Goal: Contribute content: Contribute content

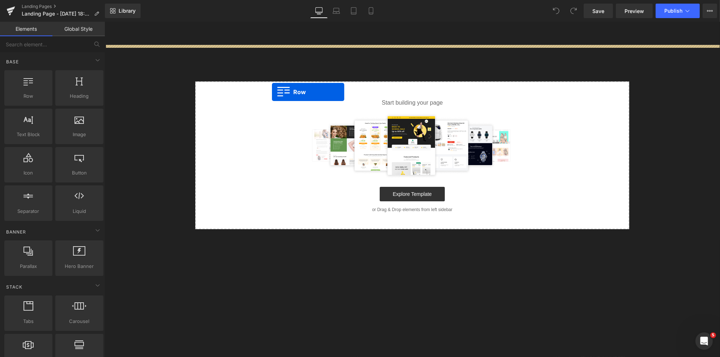
drag, startPoint x: 144, startPoint y: 123, endPoint x: 274, endPoint y: 88, distance: 135.0
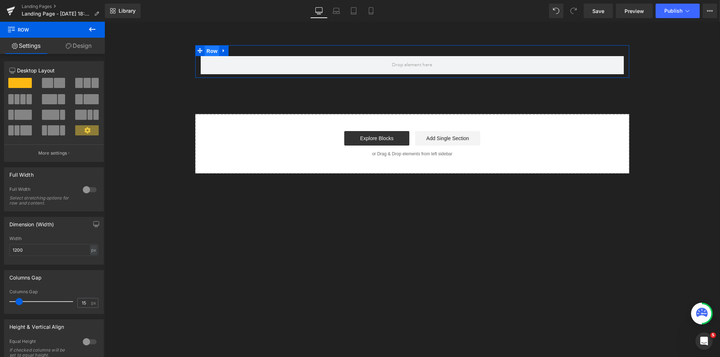
click at [214, 51] on span "Row" at bounding box center [211, 51] width 14 height 11
click at [81, 82] on button at bounding box center [87, 83] width 24 height 10
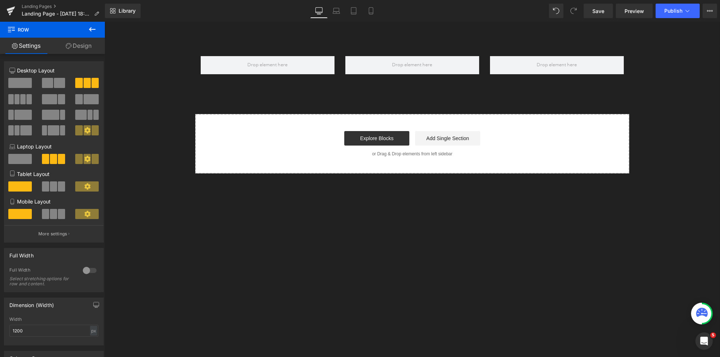
click at [92, 26] on icon at bounding box center [92, 29] width 9 height 9
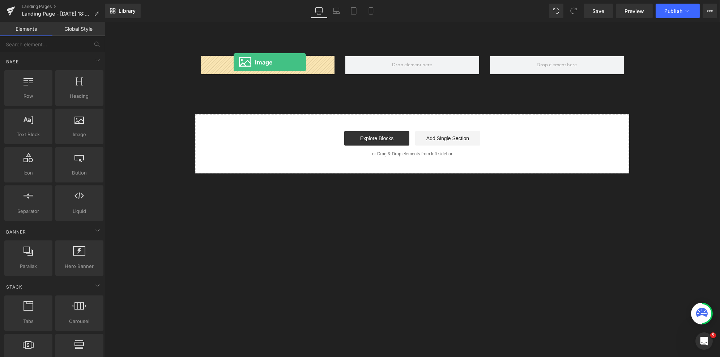
drag, startPoint x: 185, startPoint y: 151, endPoint x: 233, endPoint y: 62, distance: 101.2
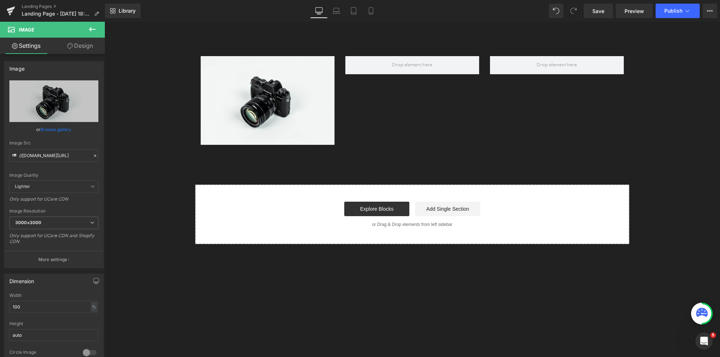
click at [97, 29] on button at bounding box center [92, 30] width 25 height 16
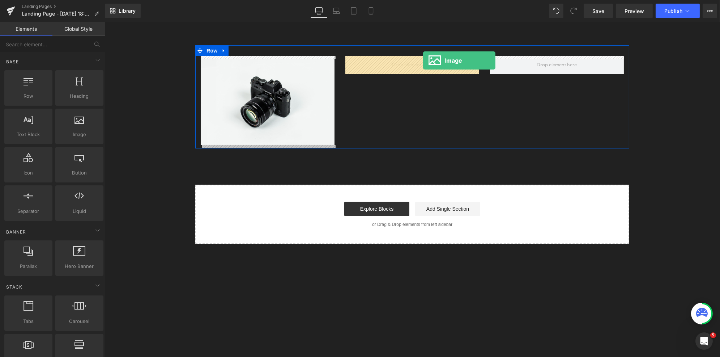
drag, startPoint x: 183, startPoint y: 151, endPoint x: 423, endPoint y: 60, distance: 256.4
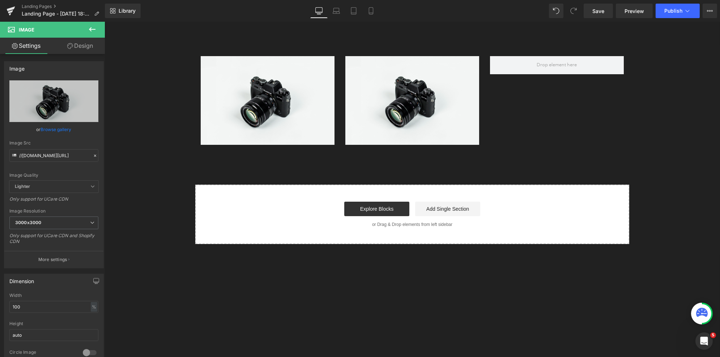
click at [92, 29] on icon at bounding box center [92, 29] width 9 height 9
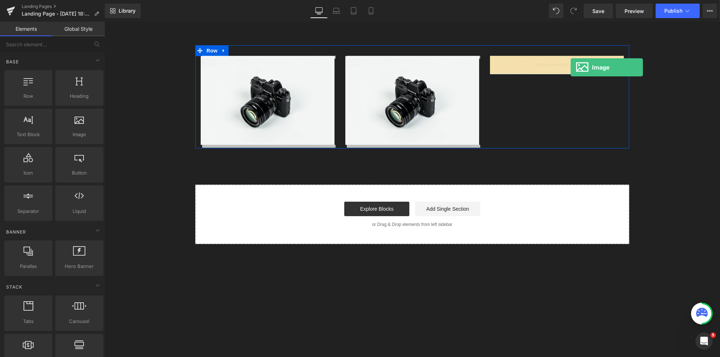
drag, startPoint x: 181, startPoint y: 147, endPoint x: 571, endPoint y: 67, distance: 398.2
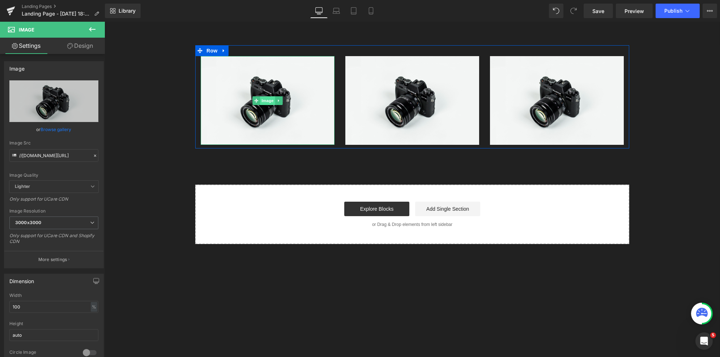
click at [266, 101] on span "Image" at bounding box center [267, 100] width 15 height 9
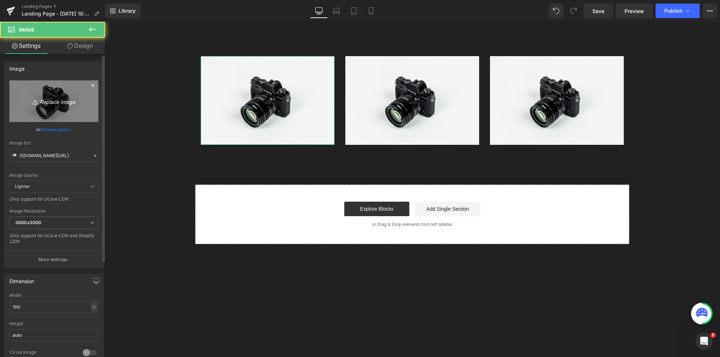
click at [45, 108] on link "Replace Image" at bounding box center [53, 101] width 89 height 42
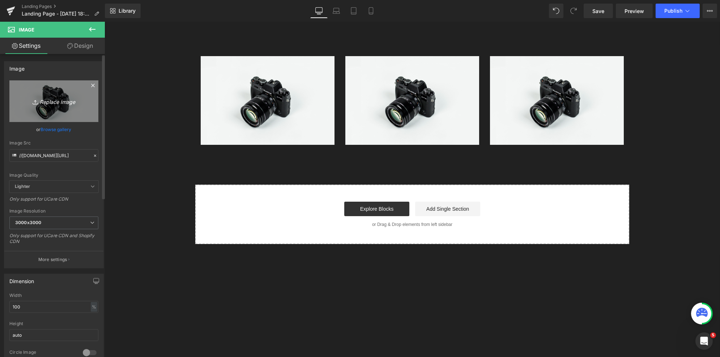
type input "C:\fakepath\Gemini_Generated_Image_pnbyrvpnbyrvpnby.png"
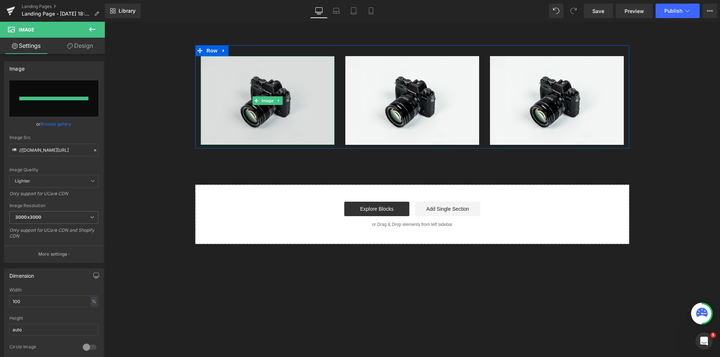
type input "[URL][DOMAIN_NAME]"
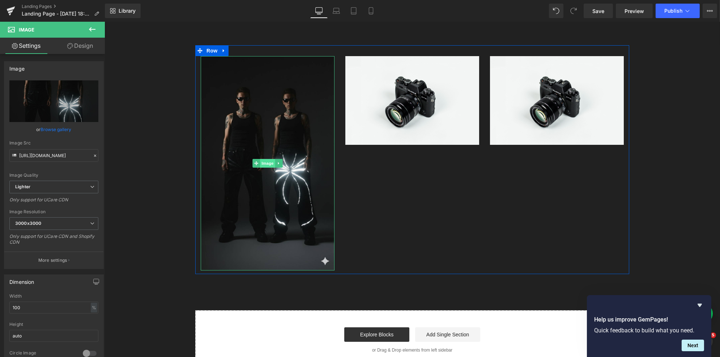
click at [265, 160] on span "Image" at bounding box center [267, 163] width 15 height 9
click at [212, 49] on span "Row" at bounding box center [211, 50] width 14 height 11
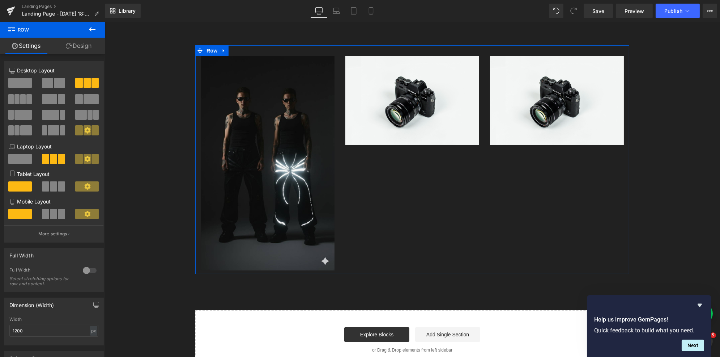
click at [85, 50] on link "Design" at bounding box center [78, 46] width 52 height 16
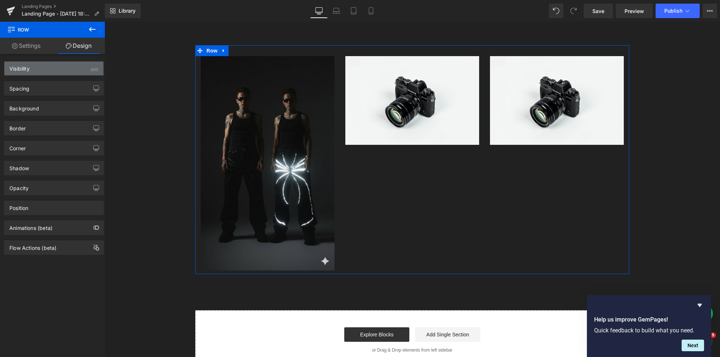
type input "transparent"
type input "0"
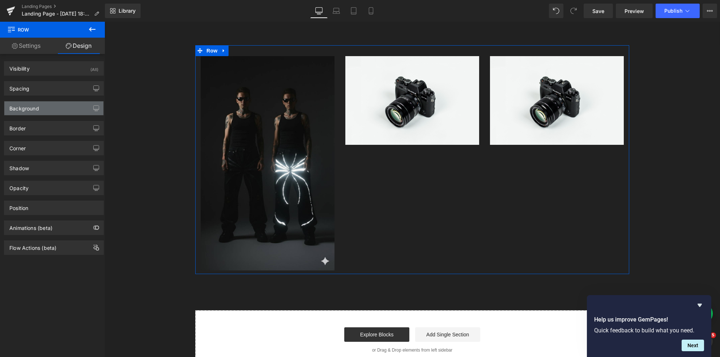
click at [53, 109] on div "Background" at bounding box center [53, 108] width 99 height 14
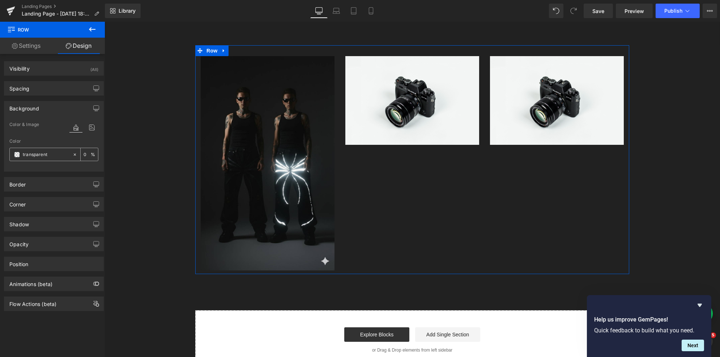
click at [14, 153] on span at bounding box center [17, 155] width 6 height 6
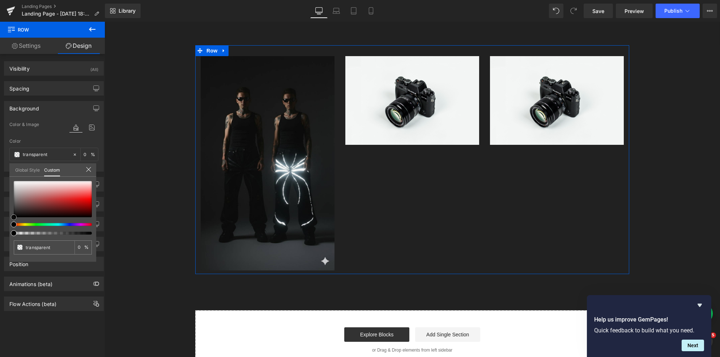
type input "#362525"
type input "100"
type input "#362525"
type input "100"
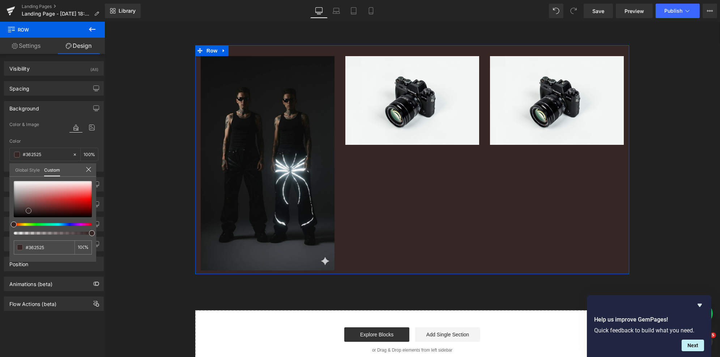
type input "#342727"
type input "#332828"
type input "#2f2727"
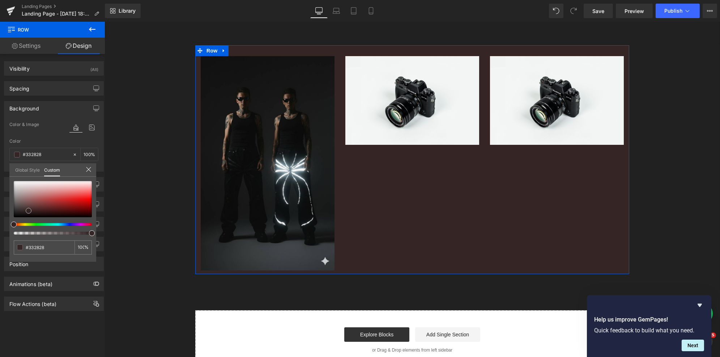
type input "#2f2727"
type input "#262121"
type input "#1a1818"
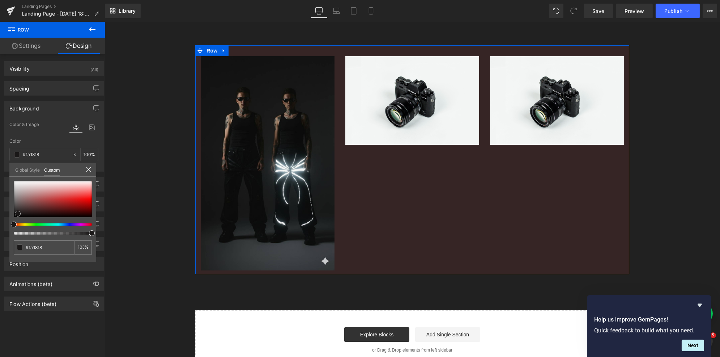
type input "#100e0e"
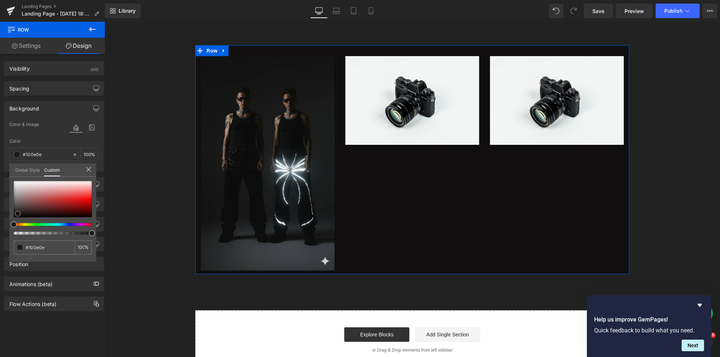
type input "#050505"
type input "#000000"
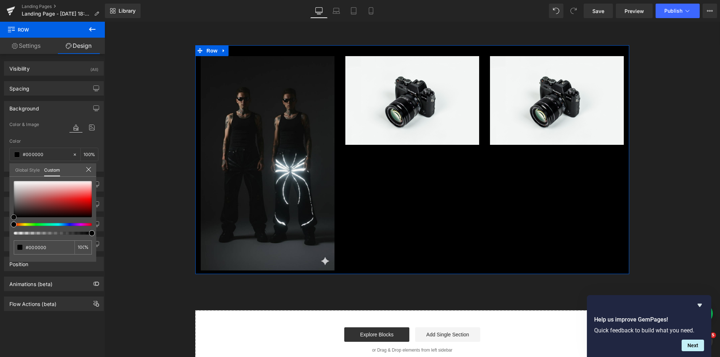
drag, startPoint x: 29, startPoint y: 210, endPoint x: 3, endPoint y: 226, distance: 29.9
click at [3, 172] on div "Background Color & Image color rgba(0, 0, 0, 1) Color #000000 100 % Image Repla…" at bounding box center [54, 134] width 108 height 76
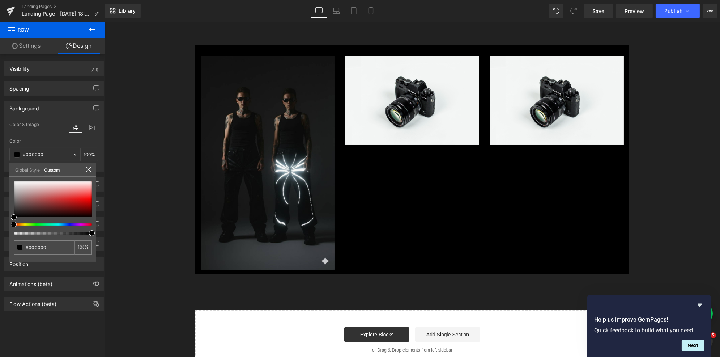
click at [89, 30] on icon at bounding box center [92, 29] width 9 height 9
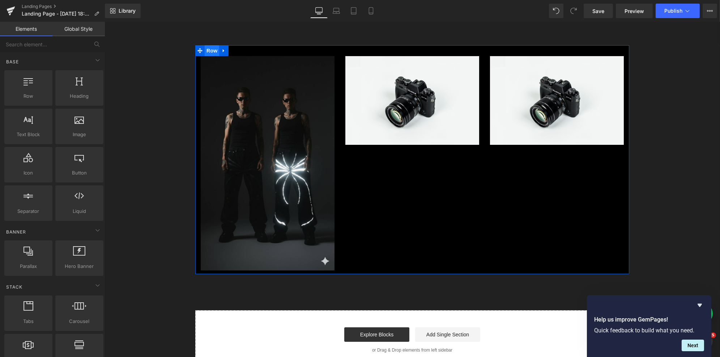
click at [208, 53] on span "Row" at bounding box center [211, 50] width 14 height 11
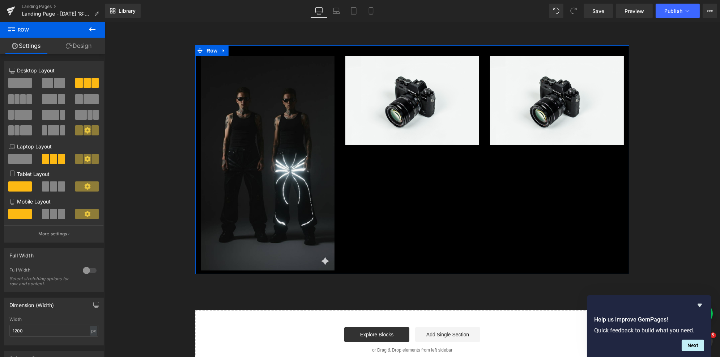
click at [82, 272] on div at bounding box center [89, 270] width 17 height 12
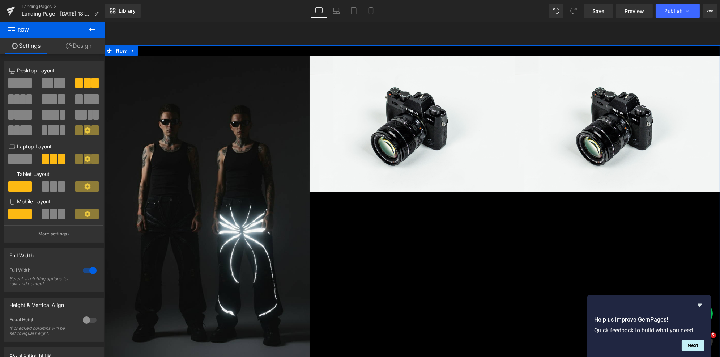
click at [87, 46] on link "Design" at bounding box center [78, 46] width 52 height 16
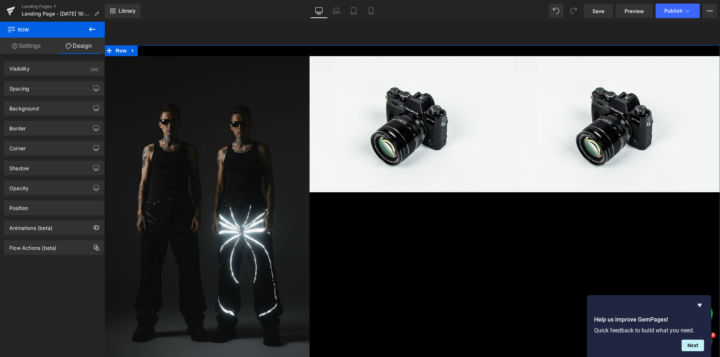
type input "0"
type input "30"
type input "0"
type input "10"
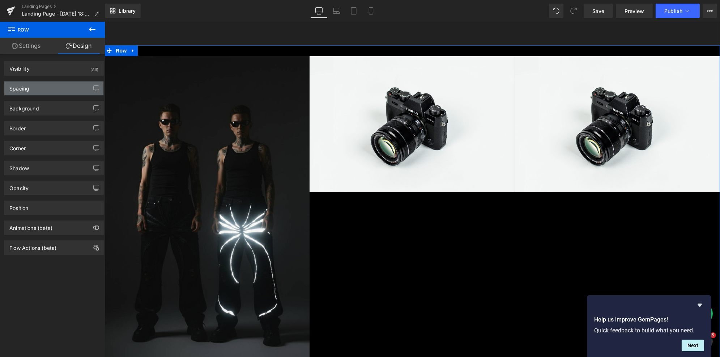
click at [47, 84] on div "Spacing" at bounding box center [53, 88] width 99 height 14
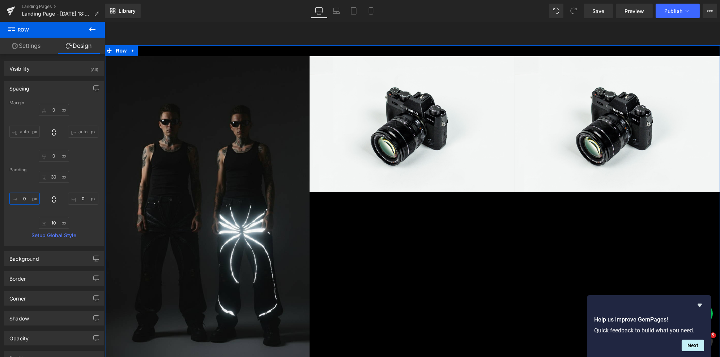
click at [30, 198] on input "0" at bounding box center [24, 198] width 30 height 12
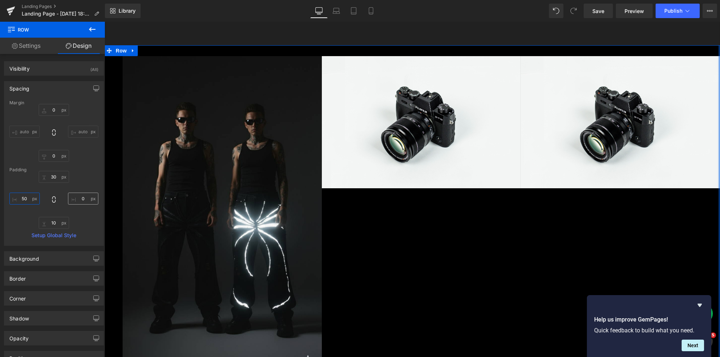
type input "50"
click at [76, 195] on input "0" at bounding box center [83, 198] width 30 height 12
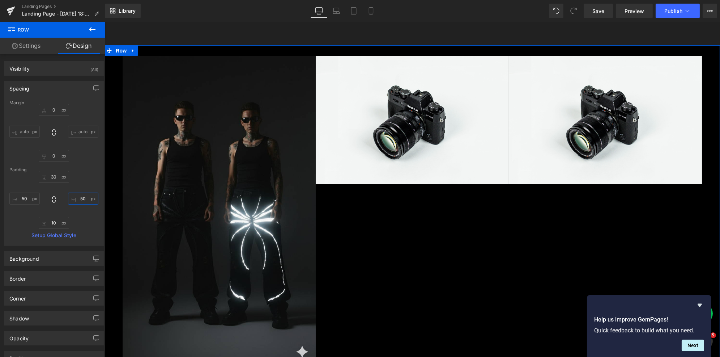
type input "50"
click at [88, 181] on div "30px 30 50 50 10px 10 50 50" at bounding box center [53, 200] width 89 height 58
click at [219, 212] on span "Image" at bounding box center [218, 211] width 15 height 9
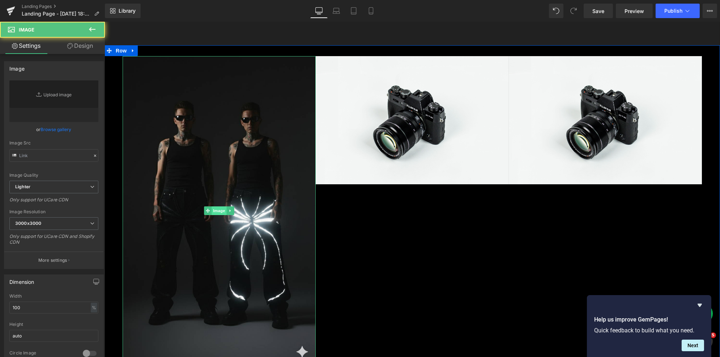
type input "[URL][DOMAIN_NAME]"
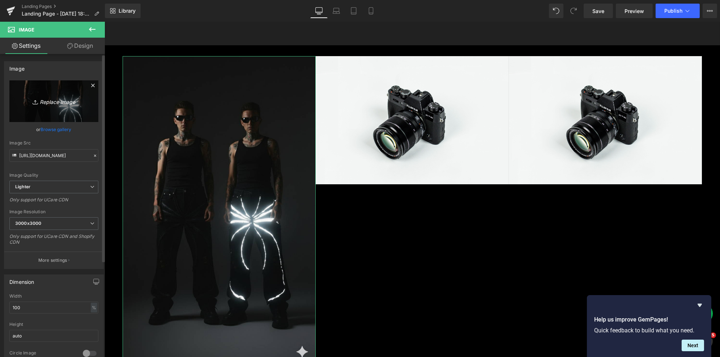
click at [53, 101] on icon "Replace Image" at bounding box center [54, 101] width 58 height 9
type input "C:\fakepath\Artboard 6.png"
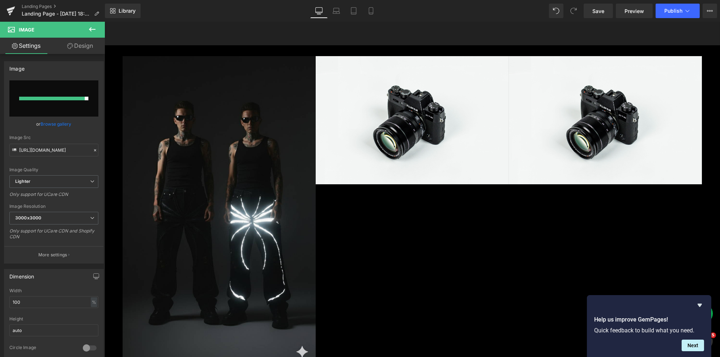
type input "[URL][DOMAIN_NAME]"
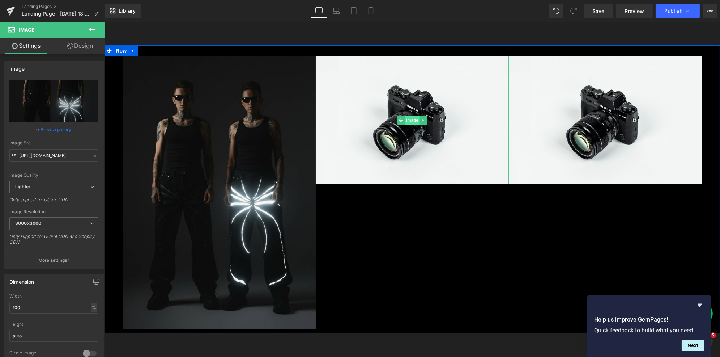
click at [407, 120] on span "Image" at bounding box center [412, 120] width 15 height 9
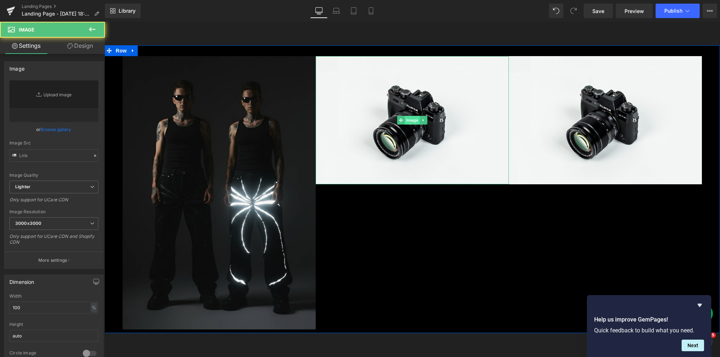
type input "//[DOMAIN_NAME][URL]"
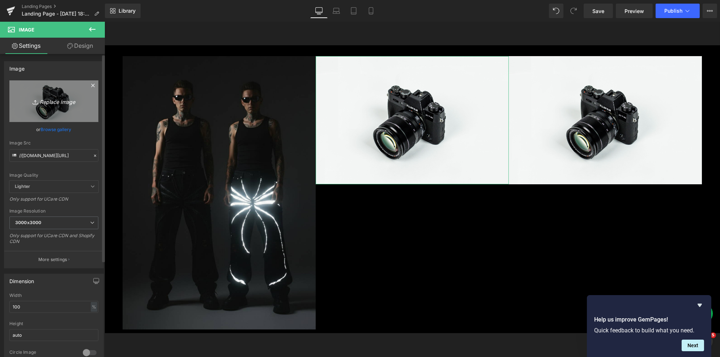
click at [80, 100] on icon "Replace Image" at bounding box center [54, 101] width 58 height 9
type input "C:\fakepath\Artboard 2.png"
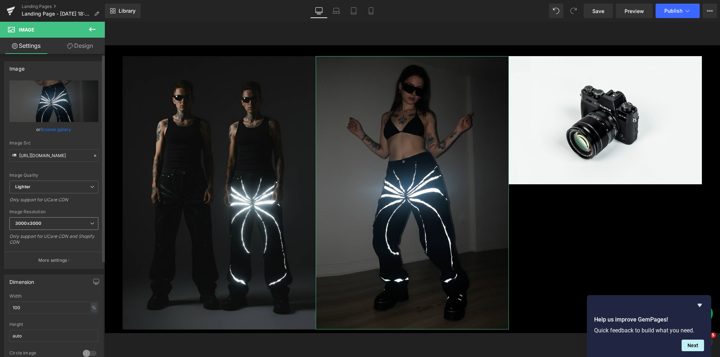
click at [73, 222] on span "3000x3000" at bounding box center [53, 223] width 89 height 13
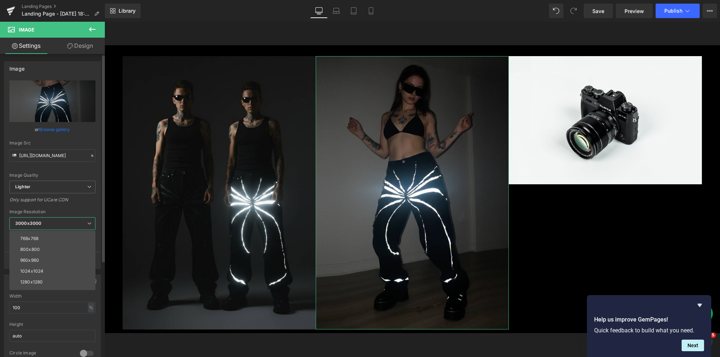
scroll to position [73, 0]
click at [46, 272] on li "1440x1440" at bounding box center [53, 271] width 89 height 11
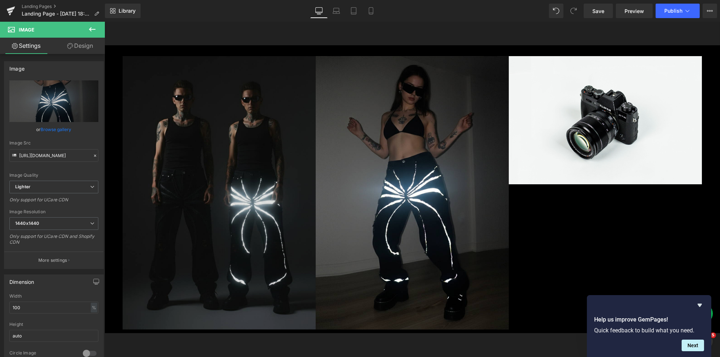
type input "[URL][DOMAIN_NAME]"
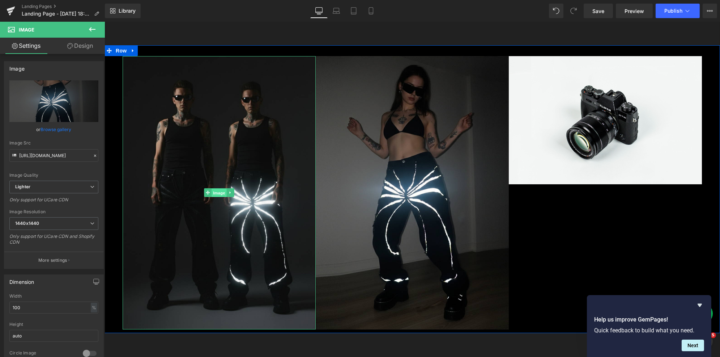
click at [216, 192] on span "Image" at bounding box center [218, 193] width 15 height 9
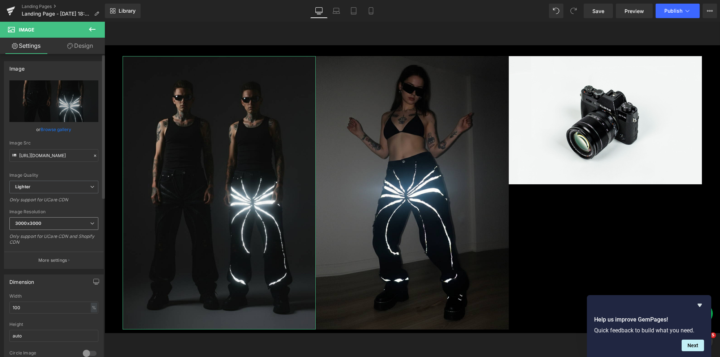
click at [52, 220] on span "3000x3000" at bounding box center [53, 223] width 89 height 13
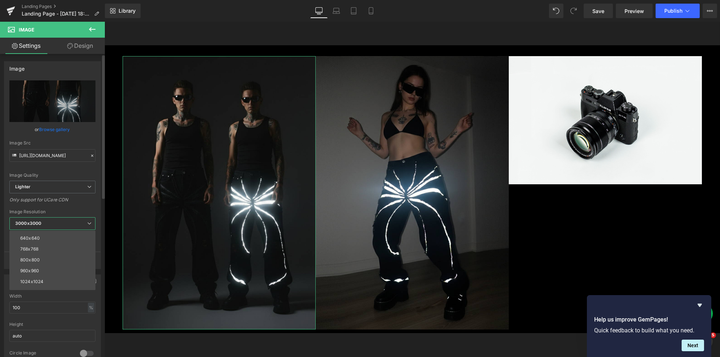
scroll to position [78, 0]
click at [51, 262] on li "1440x1440" at bounding box center [53, 266] width 89 height 11
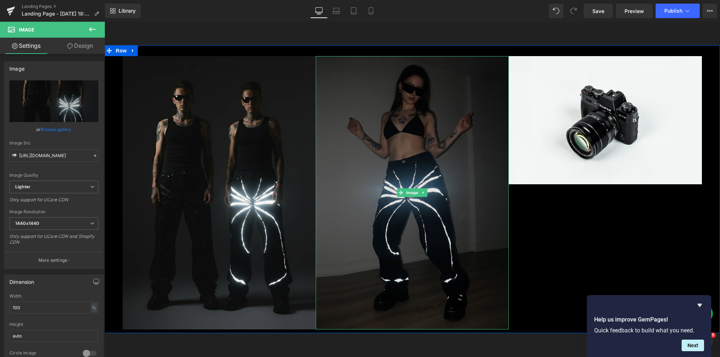
type input "[URL][DOMAIN_NAME]"
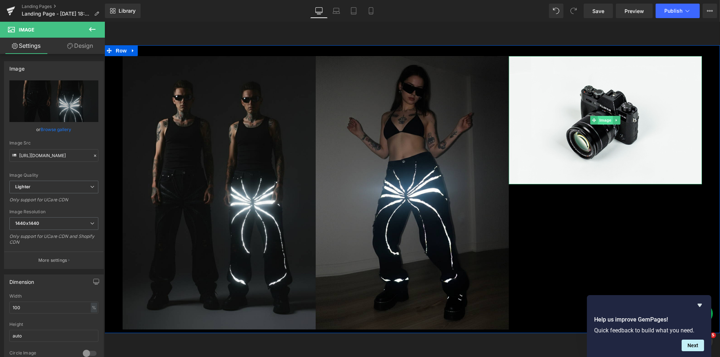
click at [600, 120] on span "Image" at bounding box center [605, 120] width 15 height 9
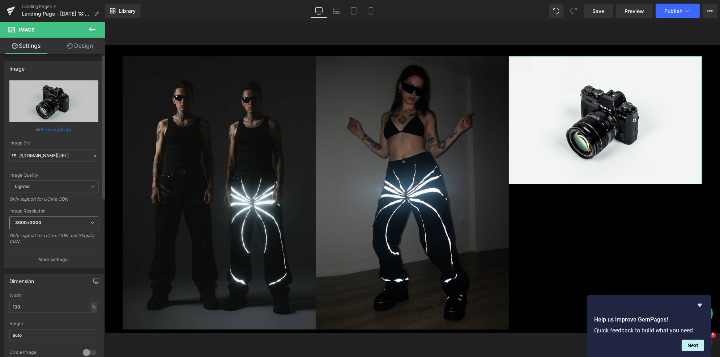
click at [38, 222] on b "3000x3000" at bounding box center [28, 222] width 26 height 5
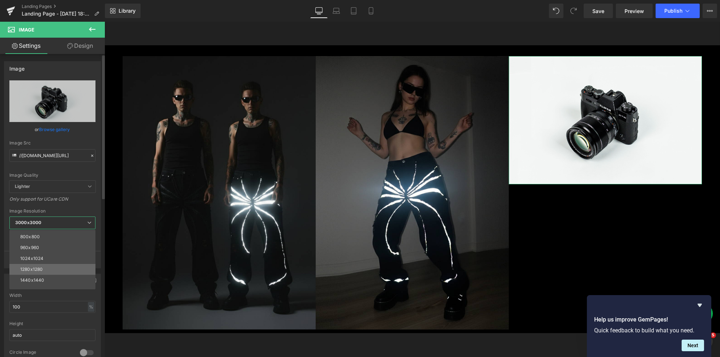
scroll to position [65, 0]
click at [41, 278] on div "1440x1440" at bounding box center [32, 278] width 24 height 5
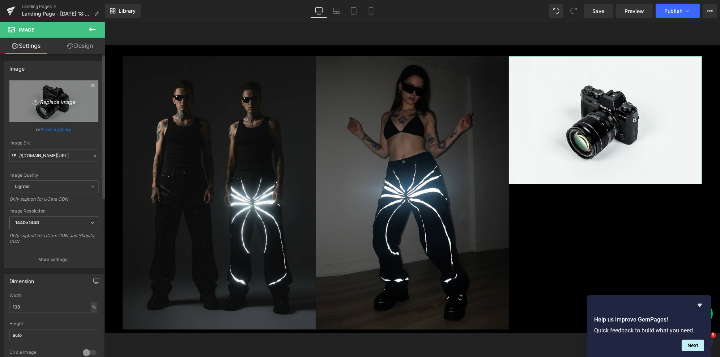
click at [51, 98] on icon "Replace Image" at bounding box center [54, 101] width 58 height 9
type input "C:\fakepath\Artboard 6.png"
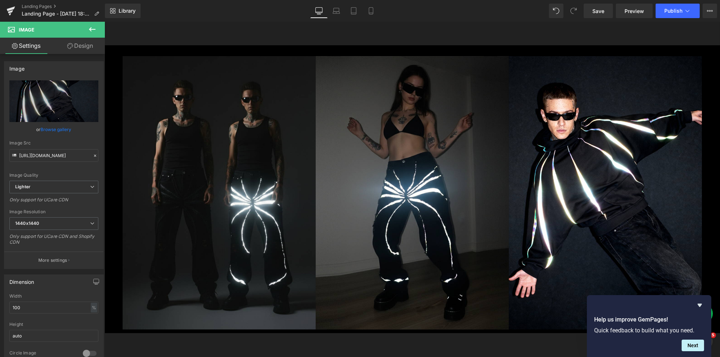
type input "[URL][DOMAIN_NAME]"
click at [371, 16] on link "Mobile" at bounding box center [371, 11] width 17 height 14
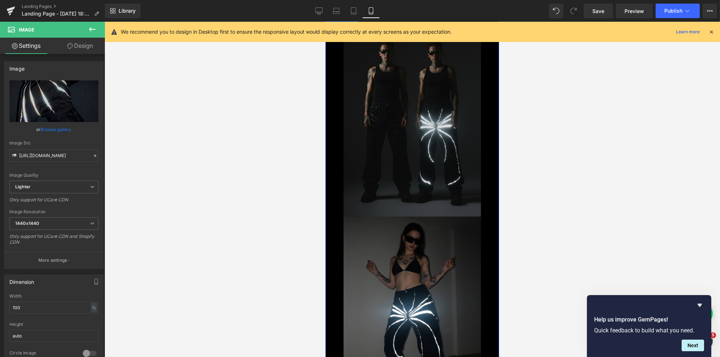
scroll to position [0, 0]
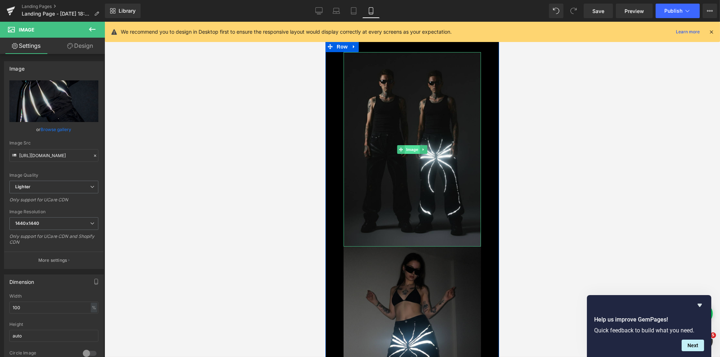
click at [411, 147] on span "Image" at bounding box center [412, 149] width 15 height 9
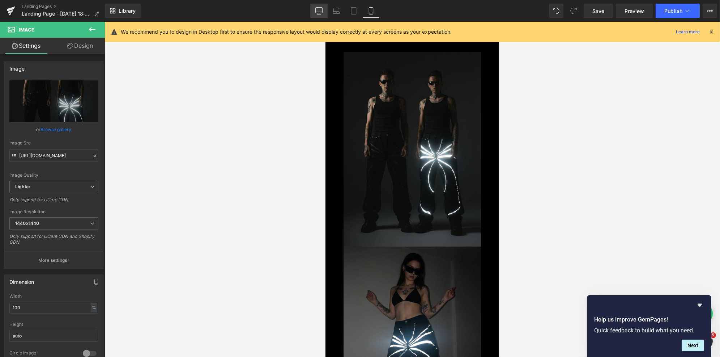
click at [321, 9] on icon at bounding box center [319, 10] width 7 height 7
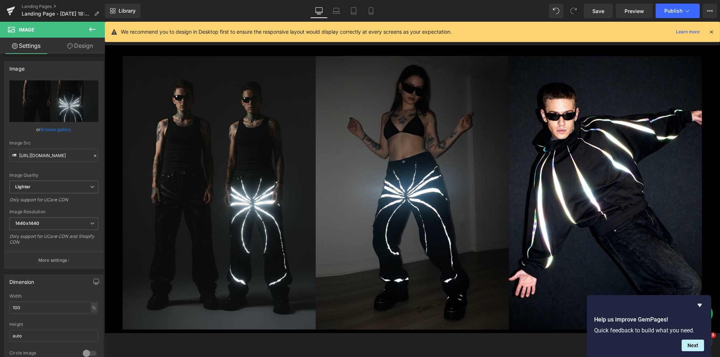
scroll to position [4, 0]
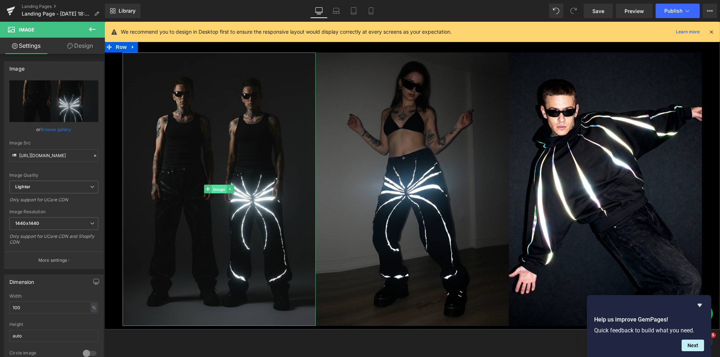
click at [220, 186] on span "Image" at bounding box center [218, 189] width 15 height 9
click at [411, 190] on span "Image" at bounding box center [412, 189] width 15 height 9
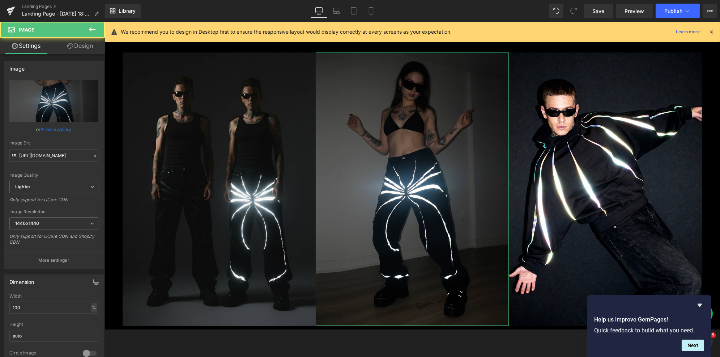
click at [77, 44] on link "Design" at bounding box center [80, 46] width 52 height 16
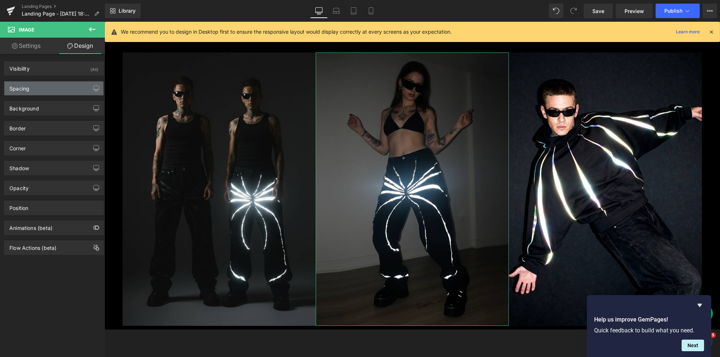
click at [51, 90] on div "Spacing" at bounding box center [53, 88] width 99 height 14
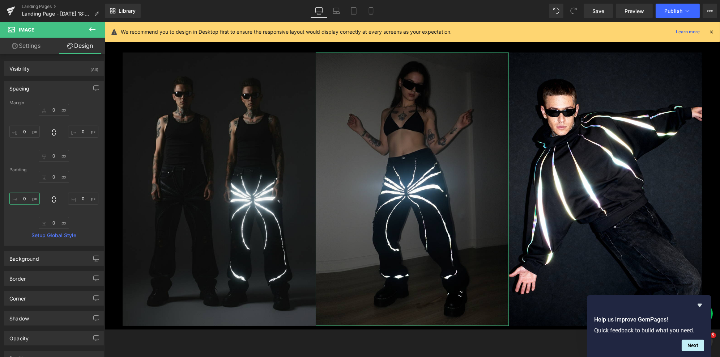
click at [30, 196] on input "0" at bounding box center [24, 198] width 30 height 12
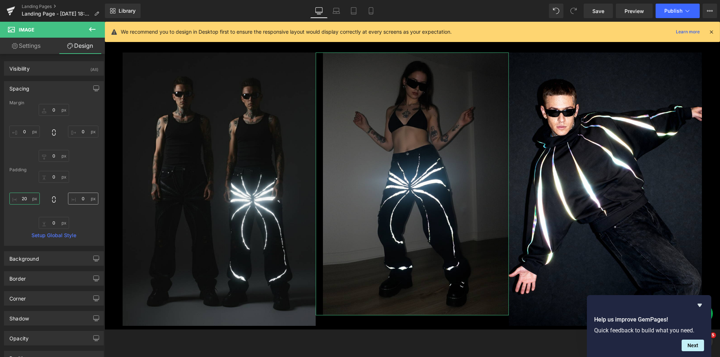
type input "20"
click at [86, 197] on input "0" at bounding box center [83, 198] width 30 height 12
type input "20"
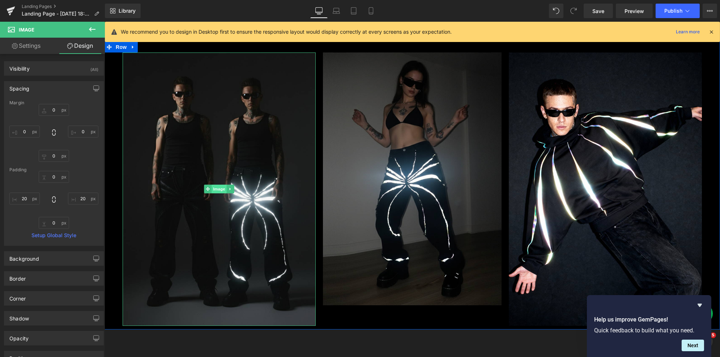
click at [213, 189] on span "Image" at bounding box center [218, 189] width 15 height 9
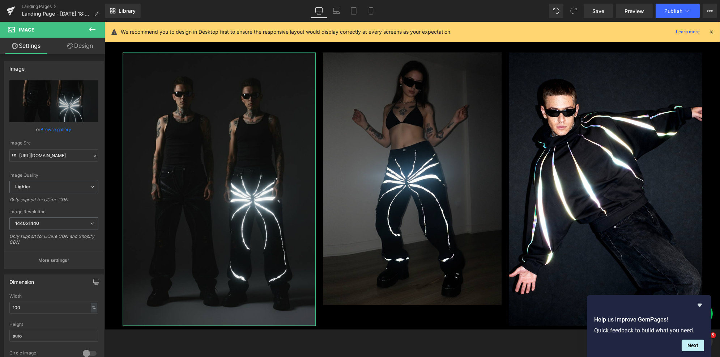
click at [81, 46] on link "Design" at bounding box center [80, 46] width 52 height 16
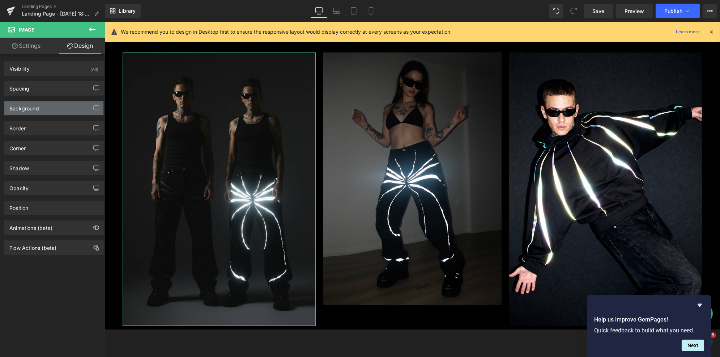
type input "0"
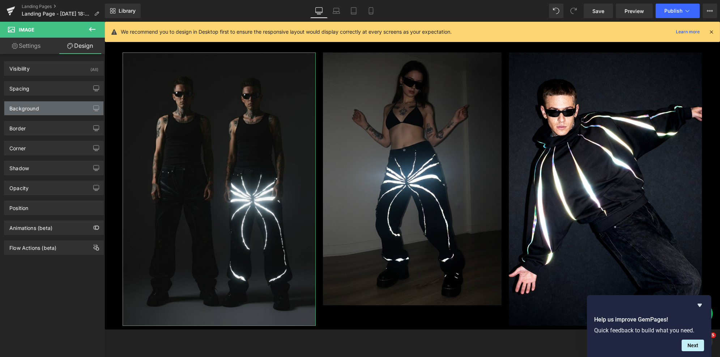
type input "0"
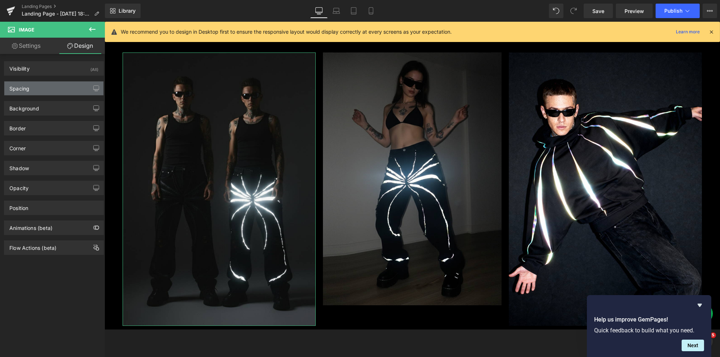
click at [43, 92] on div "Spacing" at bounding box center [53, 88] width 99 height 14
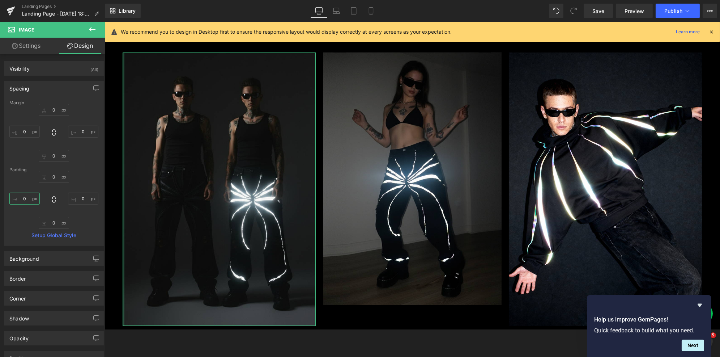
click at [28, 198] on input "0" at bounding box center [24, 198] width 30 height 12
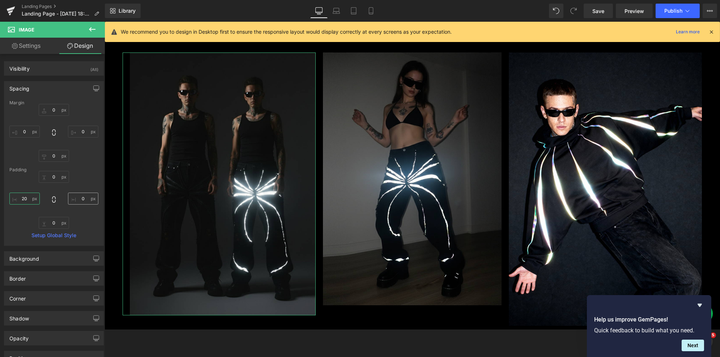
type input "20"
click at [83, 199] on input "0" at bounding box center [83, 198] width 30 height 12
type input "20"
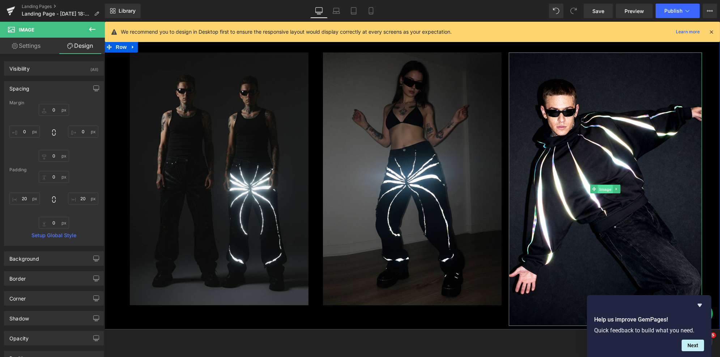
click at [608, 188] on span "Image" at bounding box center [605, 189] width 15 height 9
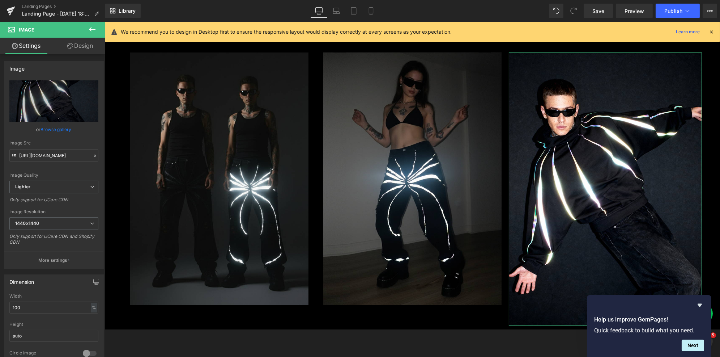
click at [84, 49] on link "Design" at bounding box center [80, 46] width 52 height 16
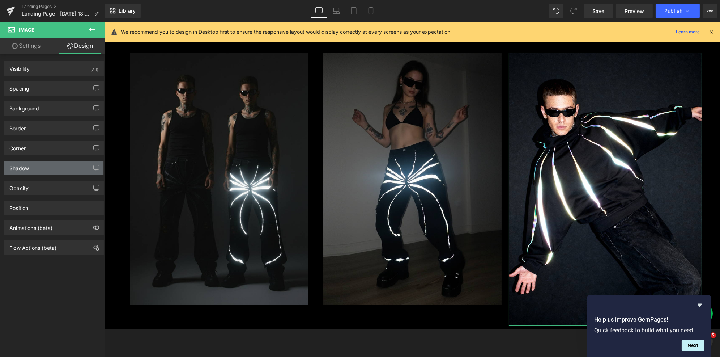
type input "0"
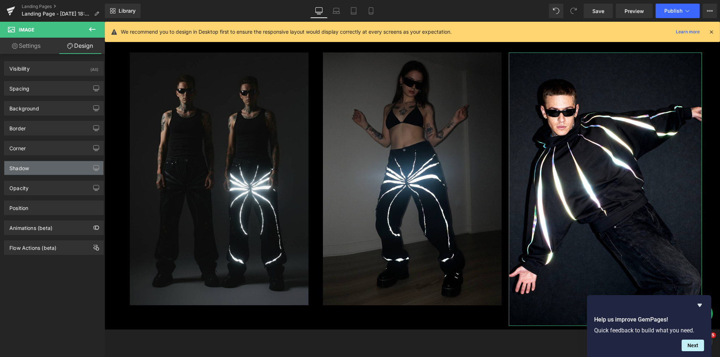
type input "0"
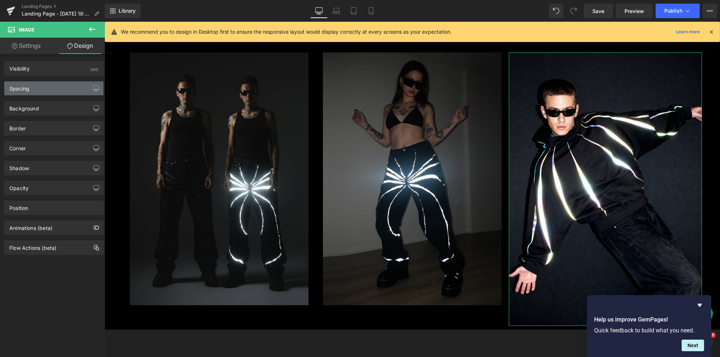
click at [34, 85] on div "Spacing" at bounding box center [53, 88] width 99 height 14
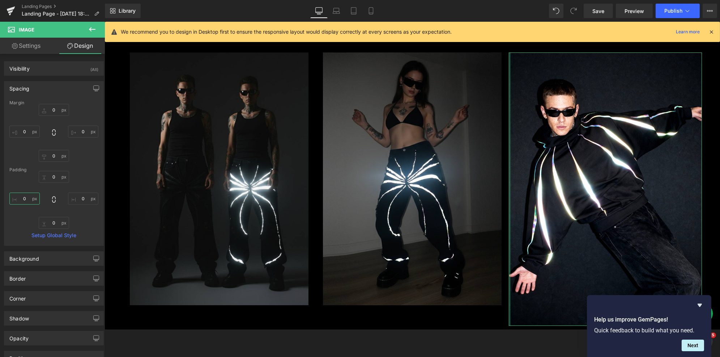
click at [29, 200] on input "0" at bounding box center [24, 198] width 30 height 12
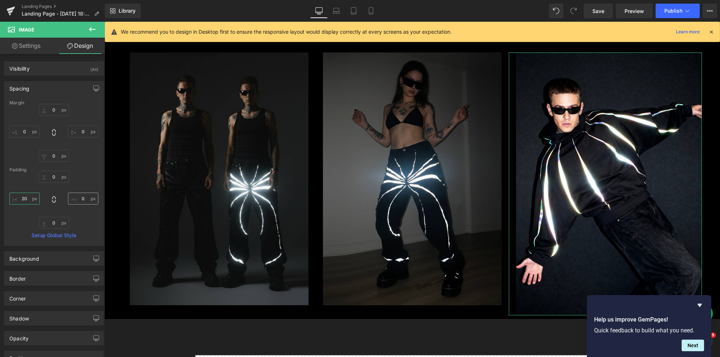
type input "20"
click at [82, 197] on input "0" at bounding box center [83, 198] width 30 height 12
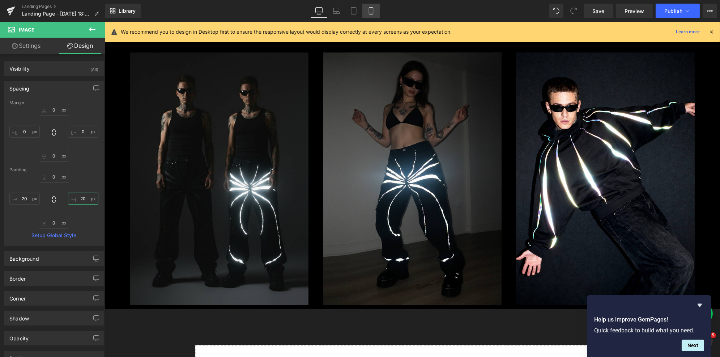
type input "20"
click at [367, 13] on link "Mobile" at bounding box center [371, 11] width 17 height 14
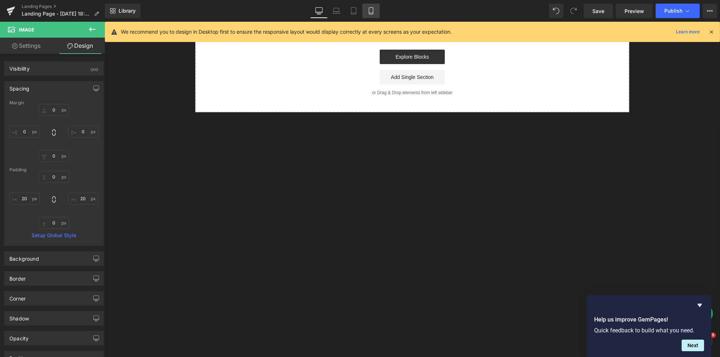
type input "0"
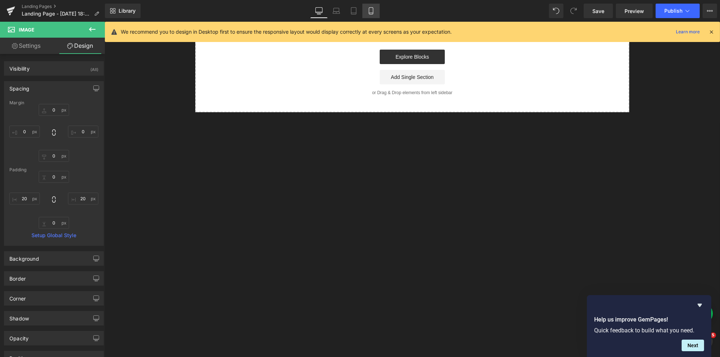
type input "20"
type input "0"
type input "20"
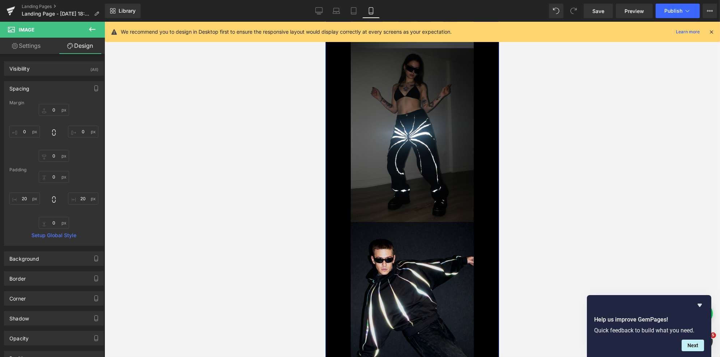
scroll to position [0, 0]
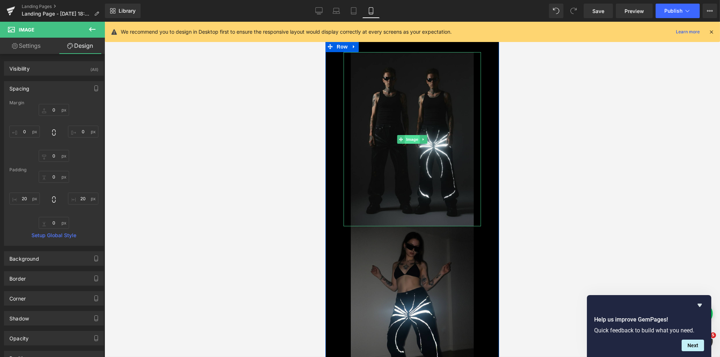
click at [412, 140] on span "Image" at bounding box center [412, 139] width 15 height 9
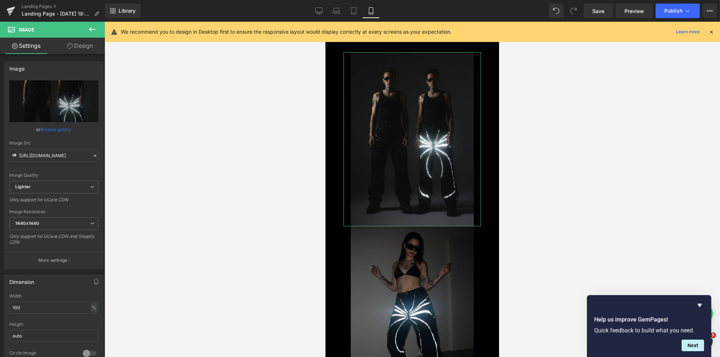
click at [81, 42] on link "Design" at bounding box center [80, 46] width 52 height 16
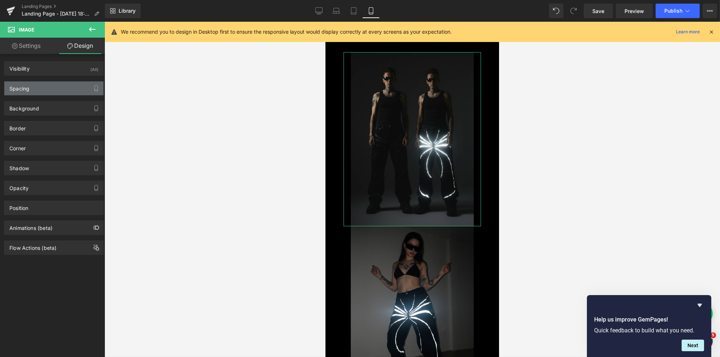
type input "0"
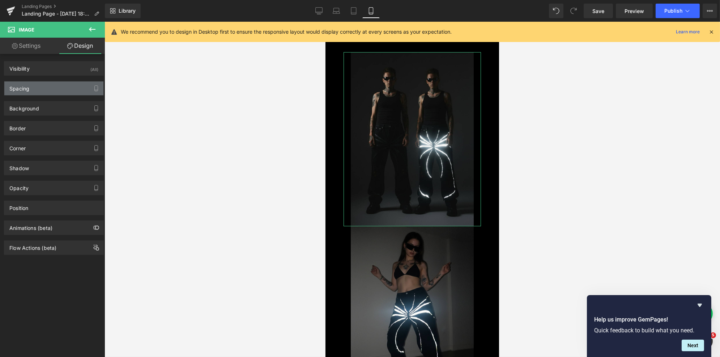
type input "20"
type input "0"
type input "20"
click at [46, 92] on div "Spacing" at bounding box center [53, 88] width 99 height 14
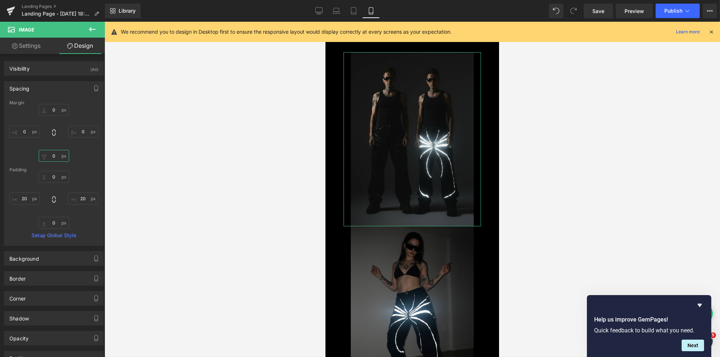
click at [57, 155] on input "0" at bounding box center [54, 156] width 30 height 12
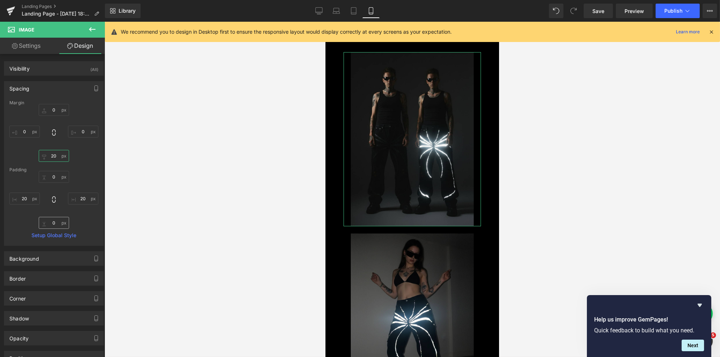
type input "20"
click at [57, 226] on input "0" at bounding box center [54, 223] width 30 height 12
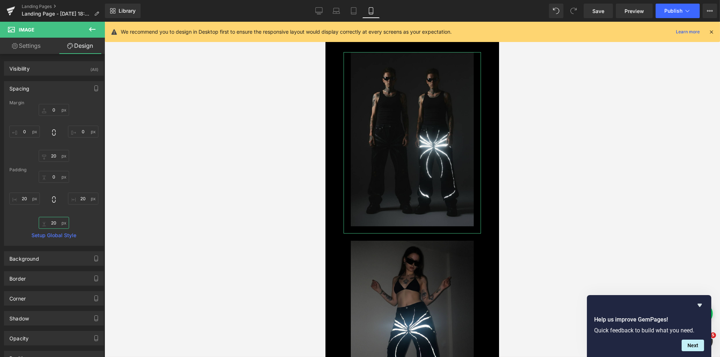
type input "2"
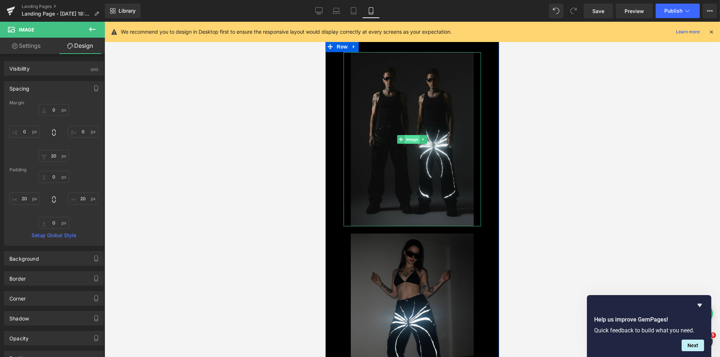
click at [409, 138] on span "Image" at bounding box center [412, 139] width 15 height 9
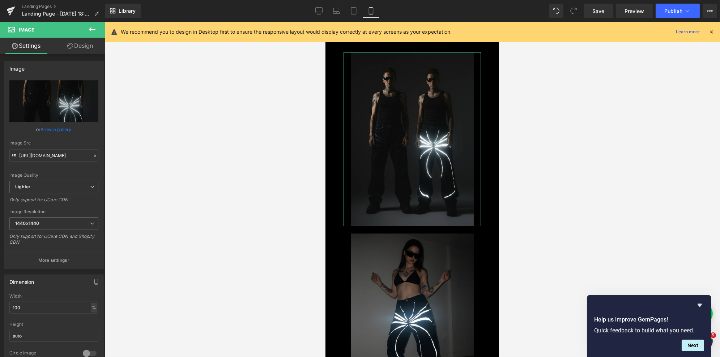
click at [92, 45] on link "Design" at bounding box center [80, 46] width 52 height 16
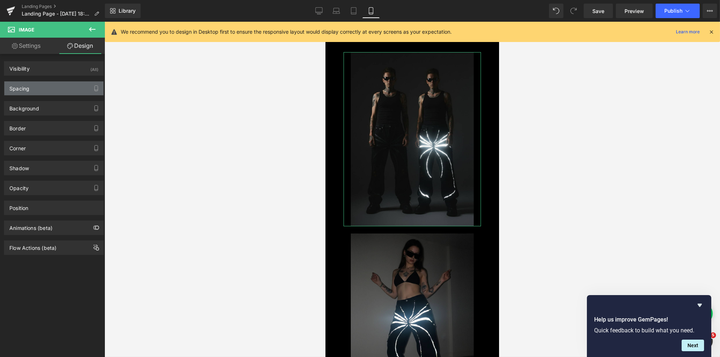
click at [58, 89] on div "Spacing" at bounding box center [53, 88] width 99 height 14
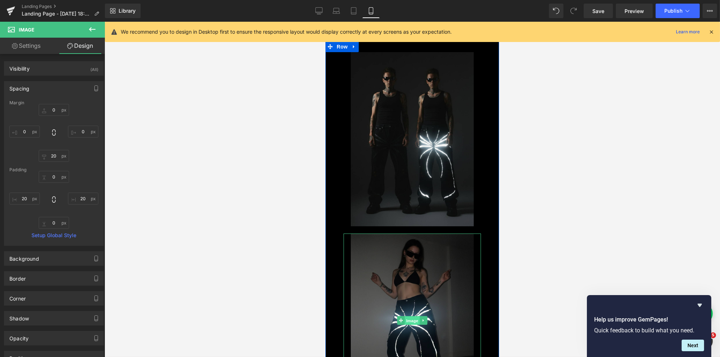
click at [414, 318] on span "Image" at bounding box center [412, 320] width 15 height 9
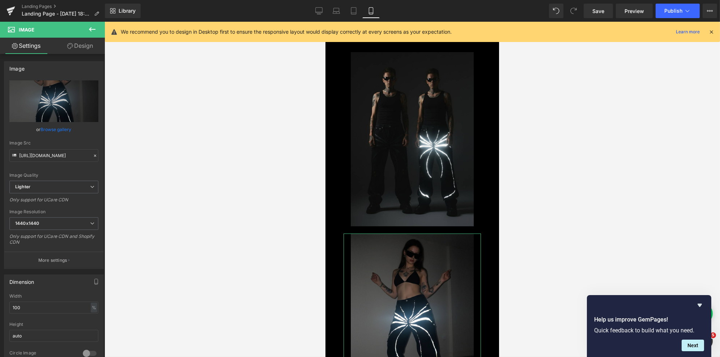
click at [80, 50] on link "Design" at bounding box center [80, 46] width 52 height 16
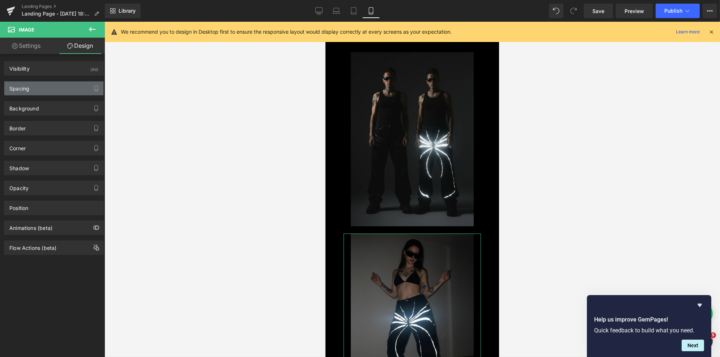
click at [45, 93] on div "Spacing" at bounding box center [53, 88] width 99 height 14
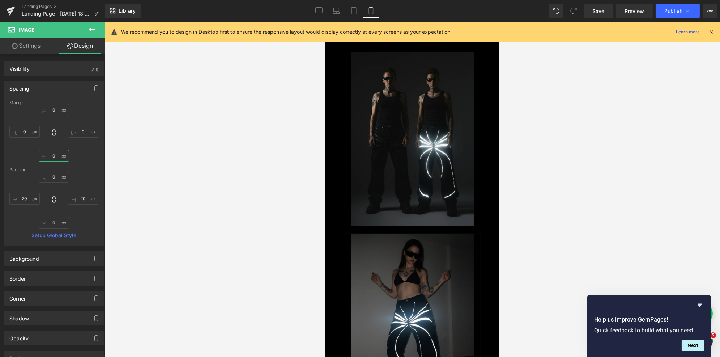
click at [55, 158] on input "0" at bounding box center [54, 156] width 30 height 12
type input "20"
click at [89, 220] on div "0px 0 20px 20 0px 0 20px 20" at bounding box center [53, 200] width 89 height 58
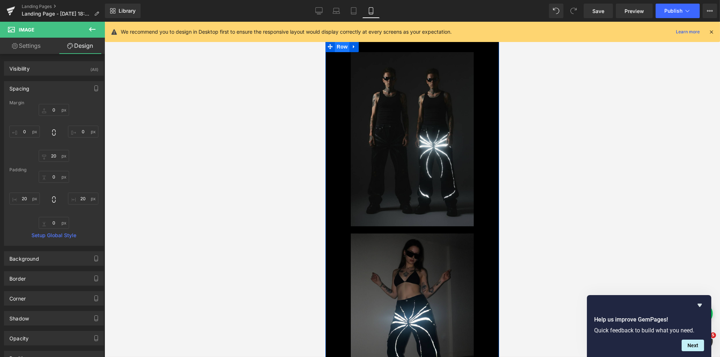
click at [342, 48] on span "Row" at bounding box center [342, 46] width 14 height 11
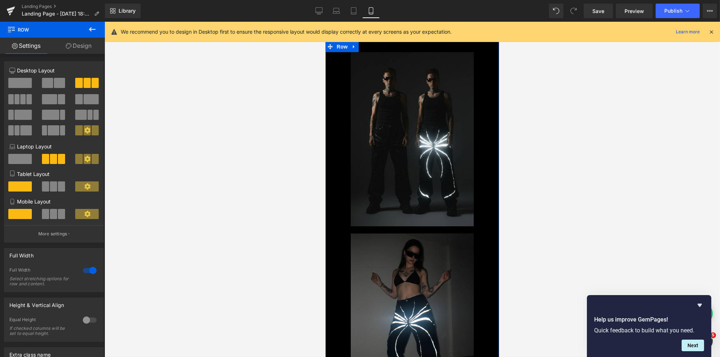
click at [74, 46] on link "Design" at bounding box center [78, 46] width 52 height 16
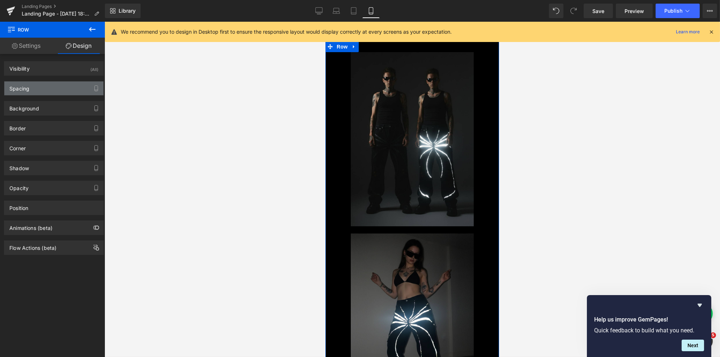
click at [35, 90] on div "Spacing" at bounding box center [53, 88] width 99 height 14
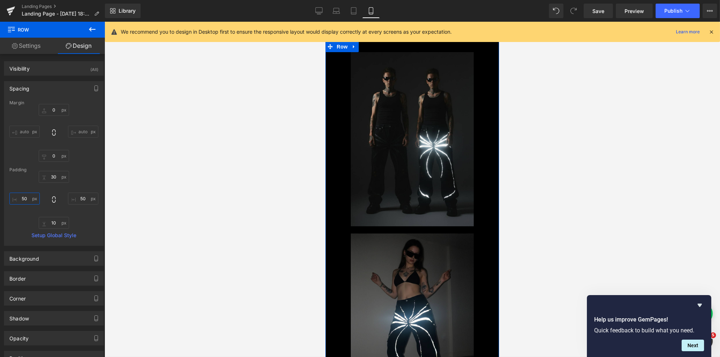
click at [24, 195] on input "50" at bounding box center [24, 198] width 30 height 12
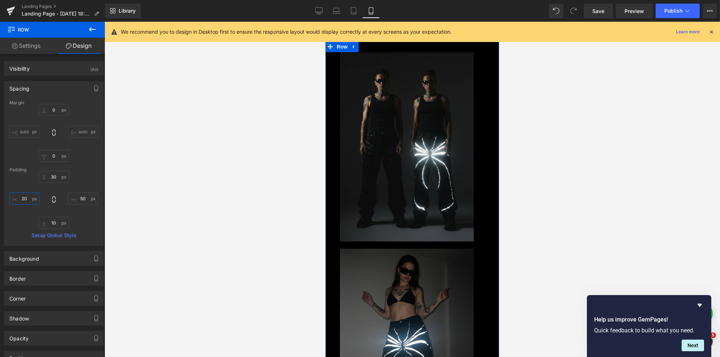
type input "2"
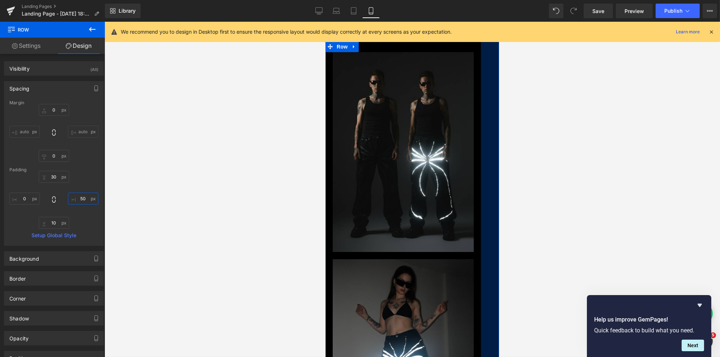
click at [84, 202] on input "50" at bounding box center [83, 198] width 30 height 12
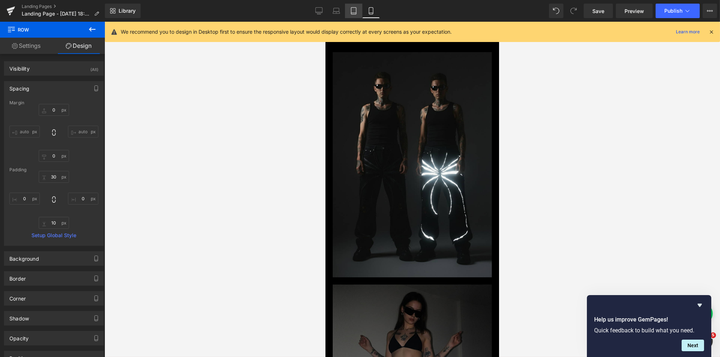
click at [352, 10] on icon at bounding box center [353, 10] width 7 height 7
type input "0"
type input "30"
type input "50"
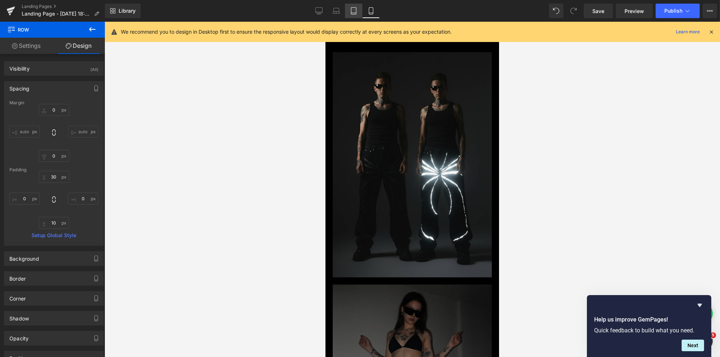
type input "10"
type input "50"
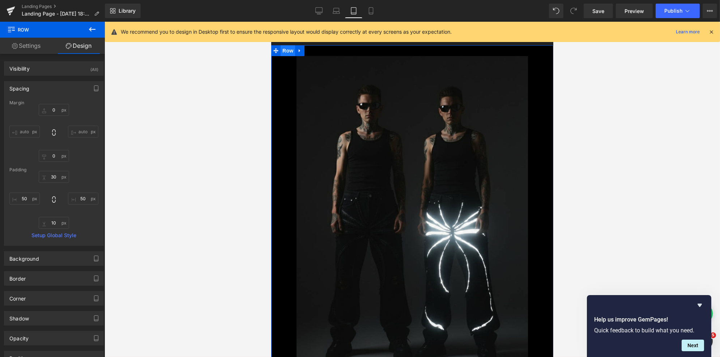
click at [289, 49] on span "Row" at bounding box center [287, 50] width 14 height 11
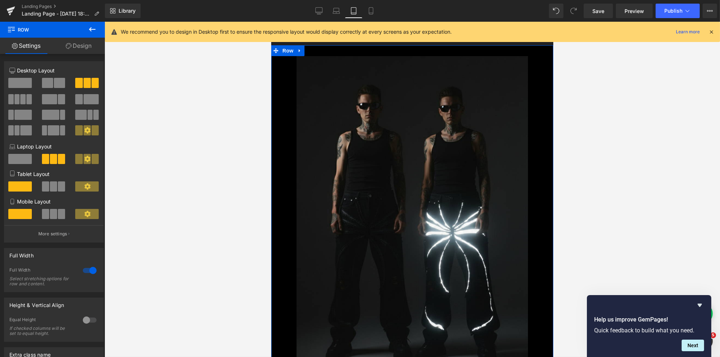
click at [81, 185] on span at bounding box center [87, 186] width 24 height 10
click at [58, 189] on span at bounding box center [61, 186] width 7 height 10
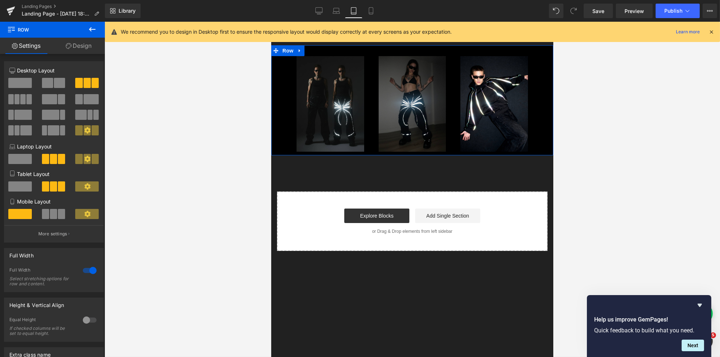
click at [14, 184] on span at bounding box center [20, 186] width 24 height 10
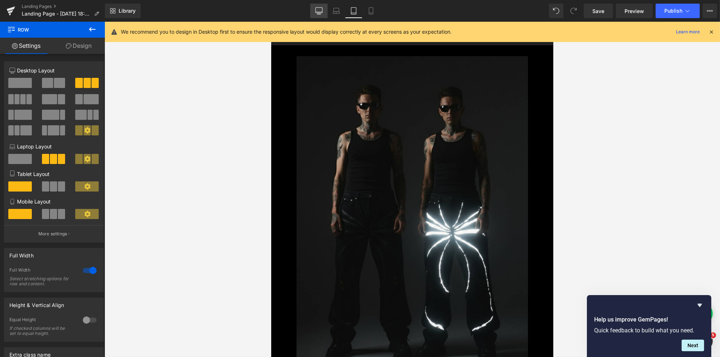
click at [322, 9] on icon at bounding box center [319, 10] width 7 height 7
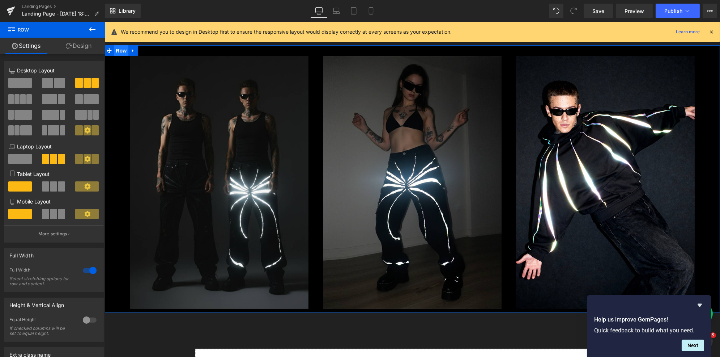
click at [116, 49] on span "Row" at bounding box center [121, 50] width 14 height 11
click at [85, 188] on icon at bounding box center [87, 186] width 7 height 7
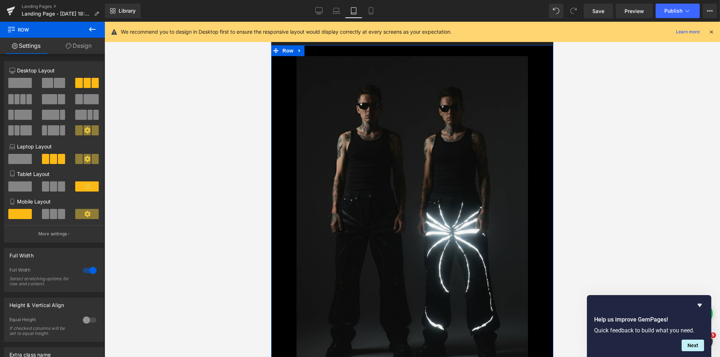
click at [92, 187] on span at bounding box center [87, 186] width 24 height 10
click at [65, 236] on p "More settings" at bounding box center [52, 233] width 29 height 7
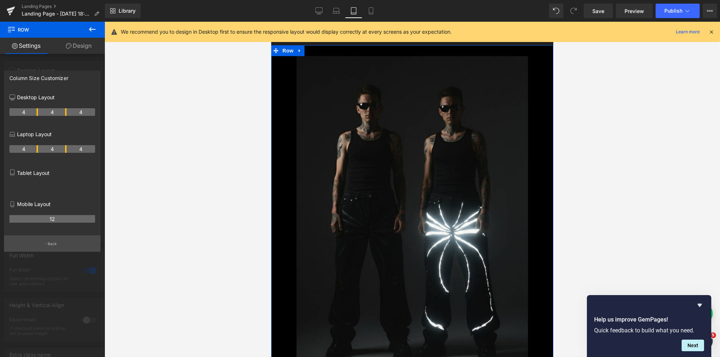
click at [57, 238] on button "Back" at bounding box center [52, 243] width 97 height 16
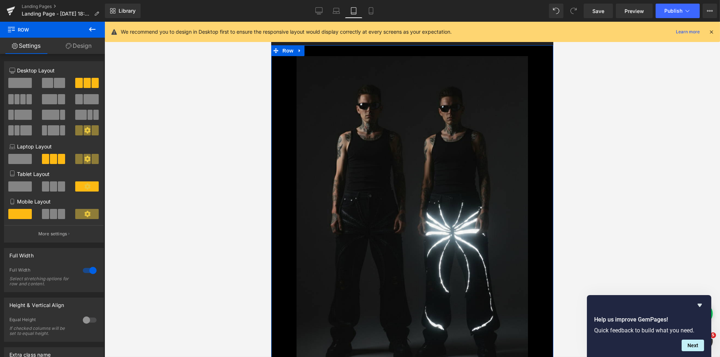
click at [29, 190] on span at bounding box center [20, 186] width 24 height 10
click at [51, 190] on span at bounding box center [53, 186] width 7 height 10
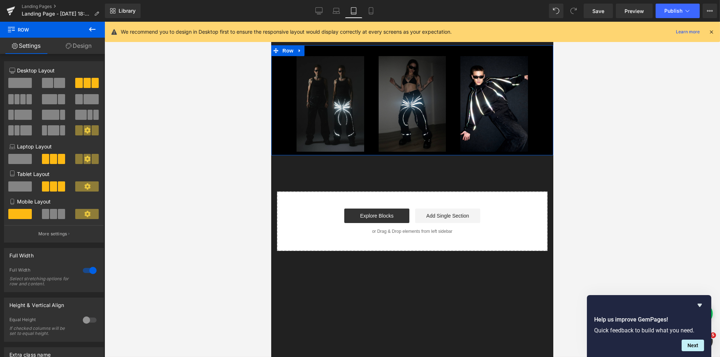
click at [79, 188] on span at bounding box center [87, 186] width 24 height 10
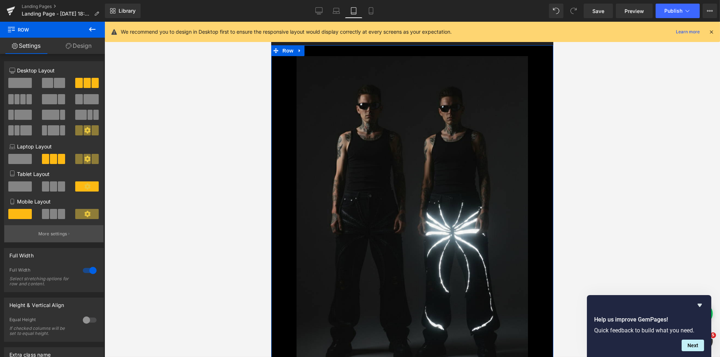
click at [65, 240] on button "More settings" at bounding box center [53, 233] width 99 height 17
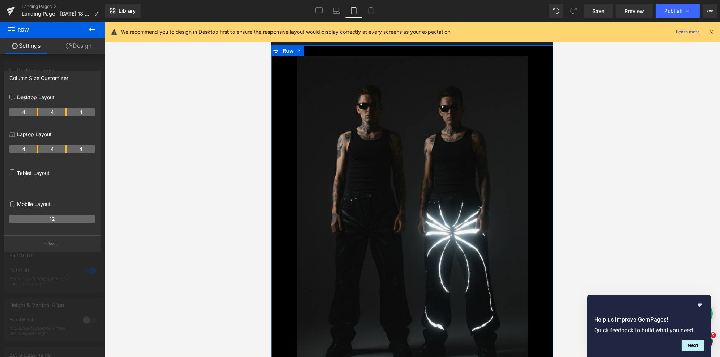
drag, startPoint x: 46, startPoint y: 185, endPoint x: 14, endPoint y: 185, distance: 32.2
click at [14, 185] on div at bounding box center [52, 186] width 86 height 13
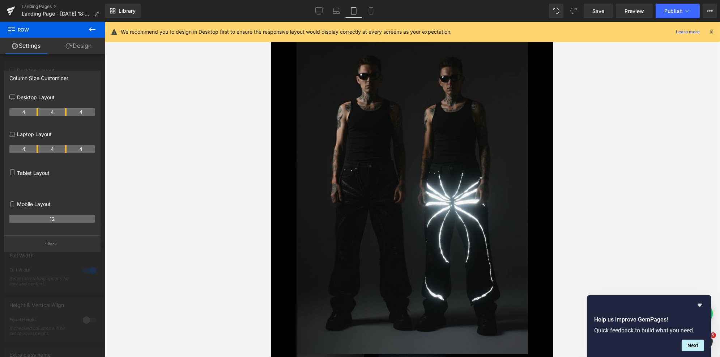
scroll to position [13, 0]
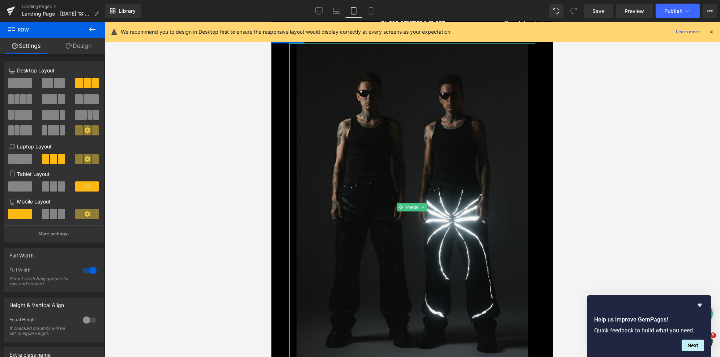
scroll to position [0, 0]
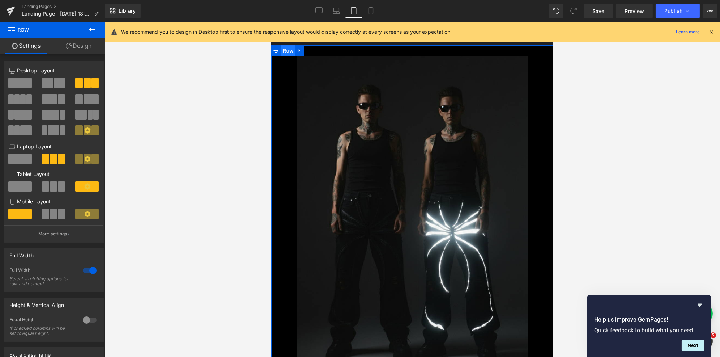
click at [288, 54] on span "Row" at bounding box center [287, 50] width 14 height 11
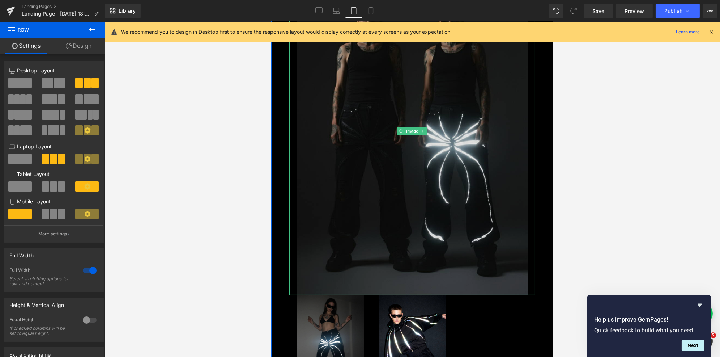
scroll to position [220, 0]
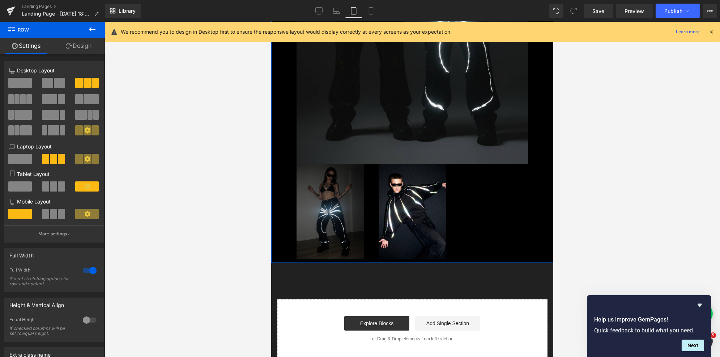
click at [334, 184] on img at bounding box center [330, 212] width 82 height 96
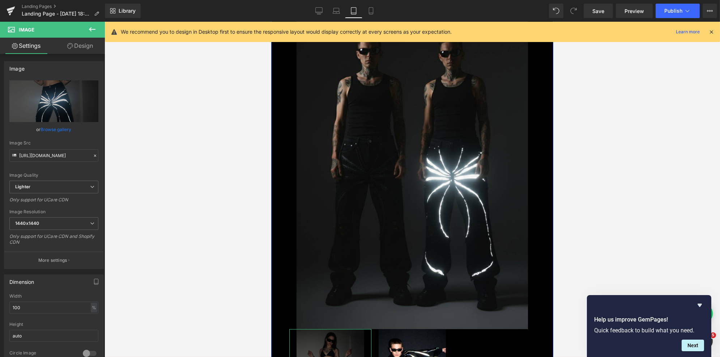
scroll to position [0, 0]
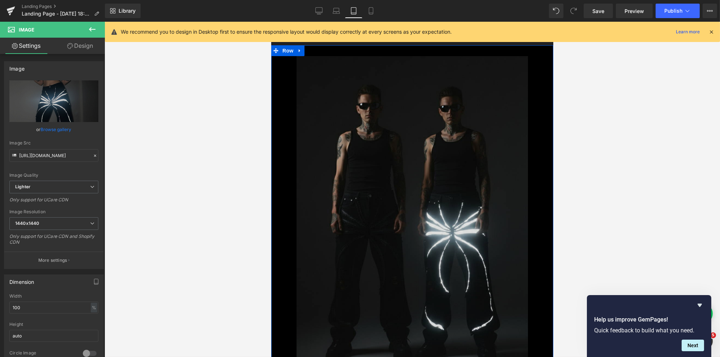
click at [407, 119] on img at bounding box center [412, 219] width 246 height 327
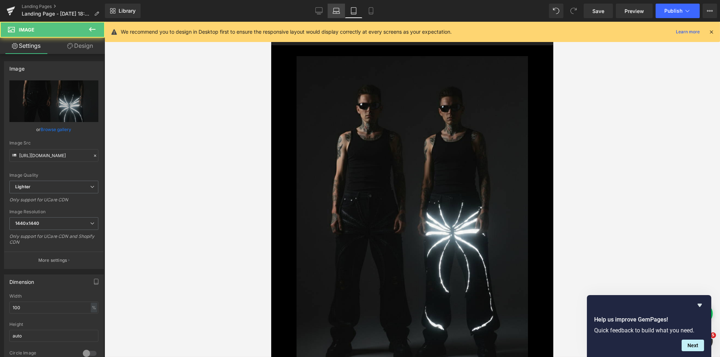
click at [333, 16] on link "Laptop" at bounding box center [336, 11] width 17 height 14
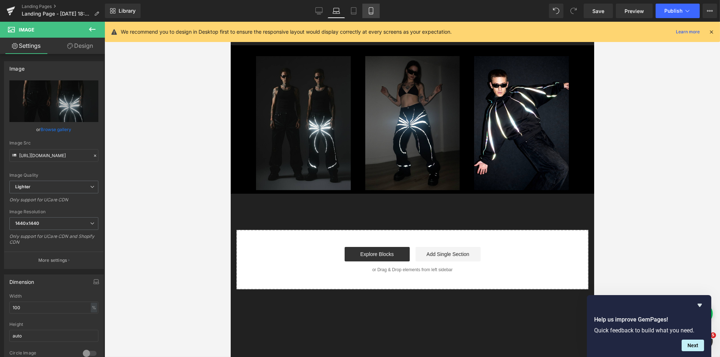
click at [371, 9] on icon at bounding box center [371, 10] width 7 height 7
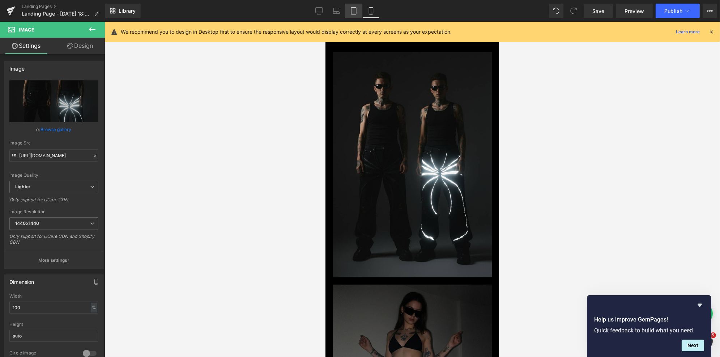
click at [355, 8] on icon at bounding box center [353, 10] width 7 height 7
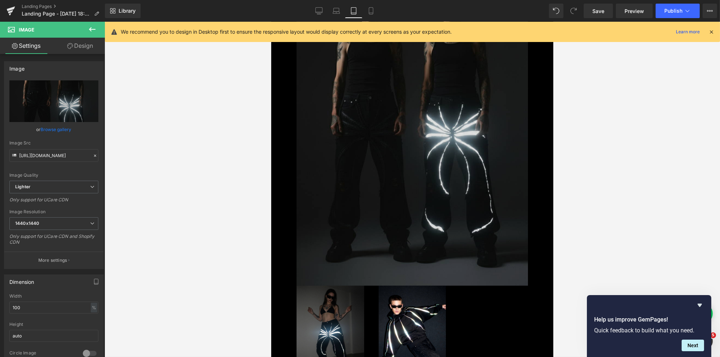
scroll to position [219, 0]
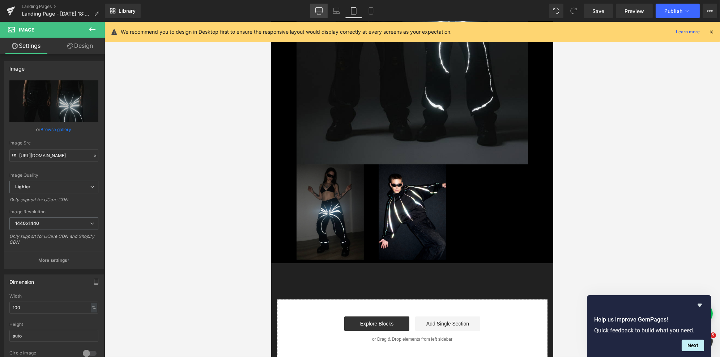
click at [322, 9] on icon at bounding box center [319, 10] width 7 height 5
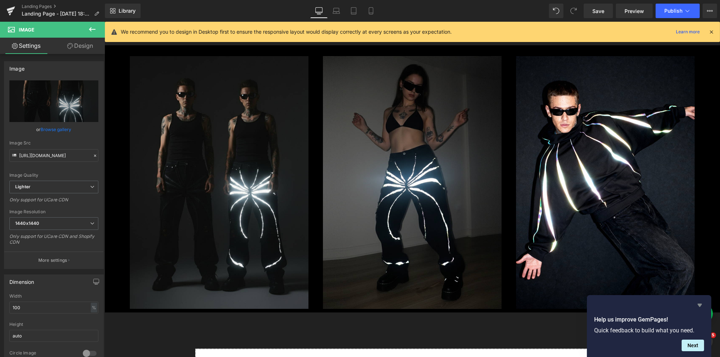
click at [699, 306] on icon "Hide survey" at bounding box center [700, 305] width 9 height 9
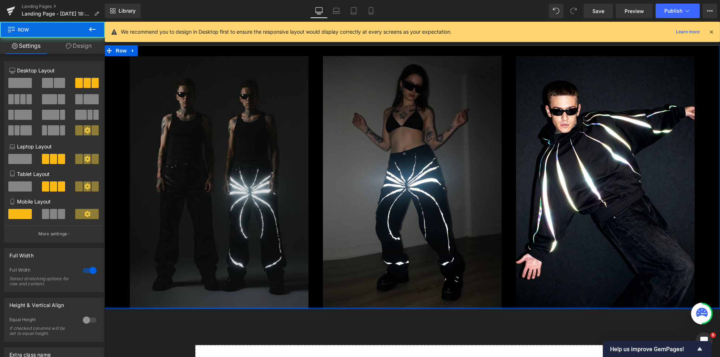
drag, startPoint x: 206, startPoint y: 311, endPoint x: 206, endPoint y: 304, distance: 6.9
click at [206, 304] on div "Image Image Image Row NaNpx NaNpx" at bounding box center [412, 176] width 616 height 263
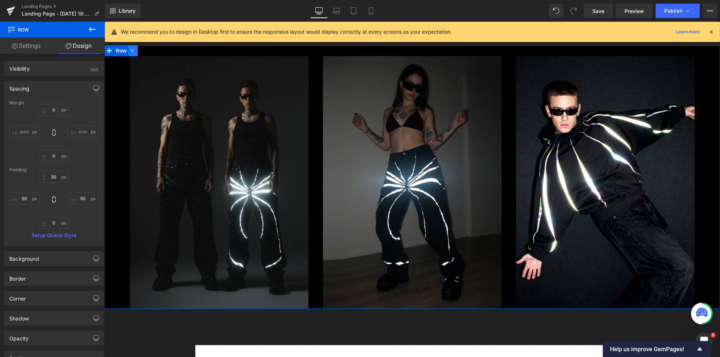
click at [136, 48] on link at bounding box center [132, 50] width 9 height 11
click at [145, 53] on link at bounding box center [141, 50] width 9 height 11
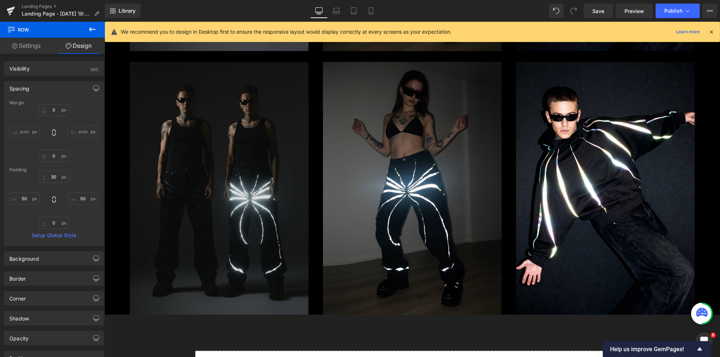
scroll to position [258, 0]
click at [352, 8] on icon at bounding box center [353, 10] width 7 height 7
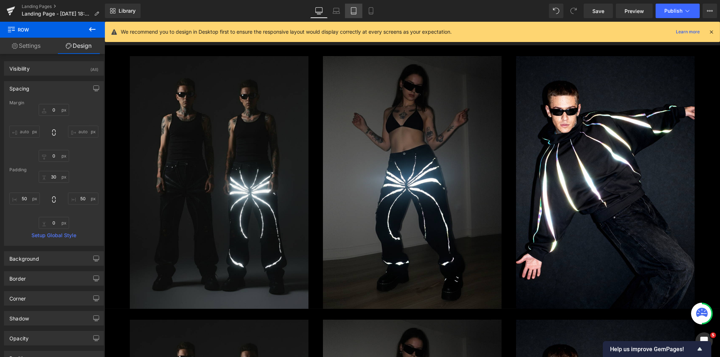
type input "0"
type input "30"
type input "50"
type input "0"
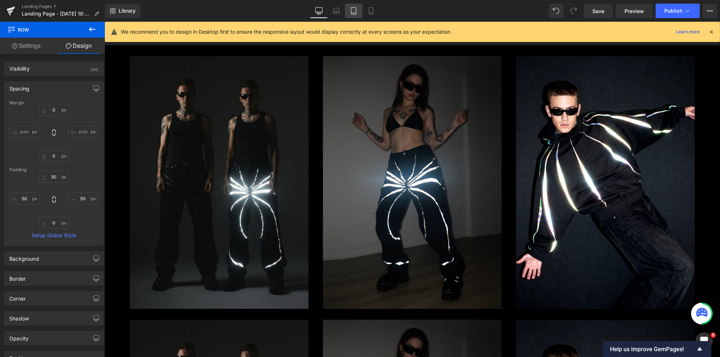
type input "50"
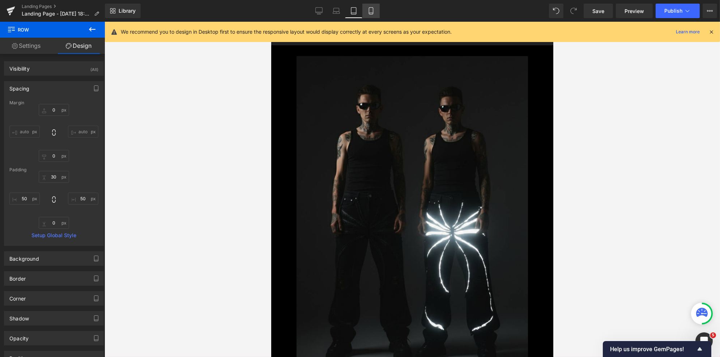
click at [371, 4] on link "Mobile" at bounding box center [371, 11] width 17 height 14
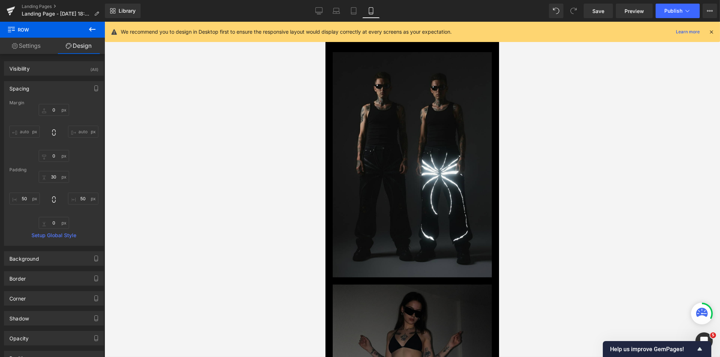
type input "0"
type input "30"
type input "0"
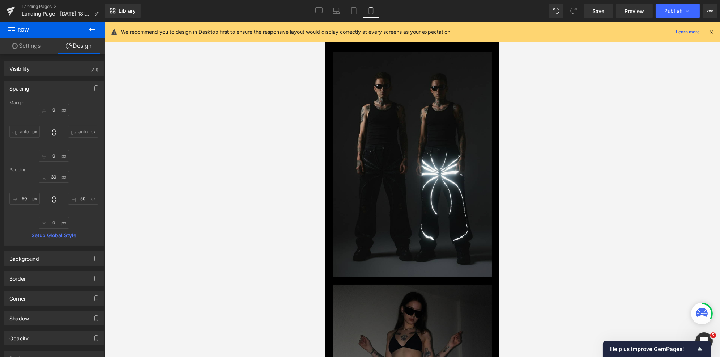
type input "0"
click at [324, 15] on link "Desktop" at bounding box center [318, 11] width 17 height 14
type input "0"
type input "30"
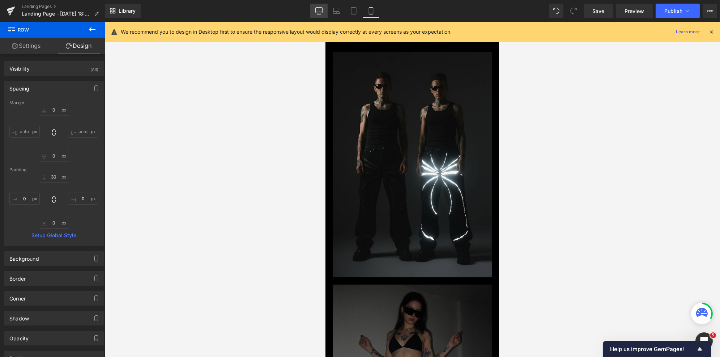
type input "50"
type input "0"
type input "50"
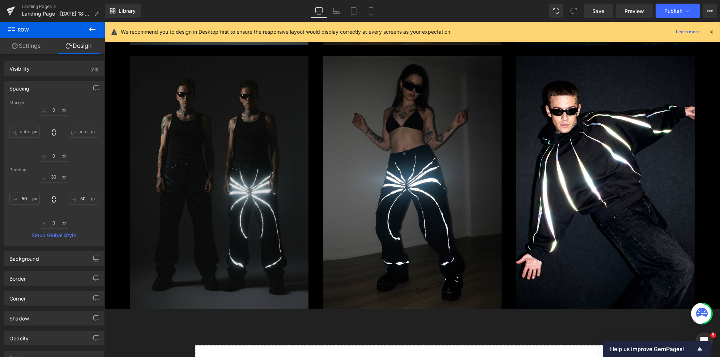
scroll to position [232, 0]
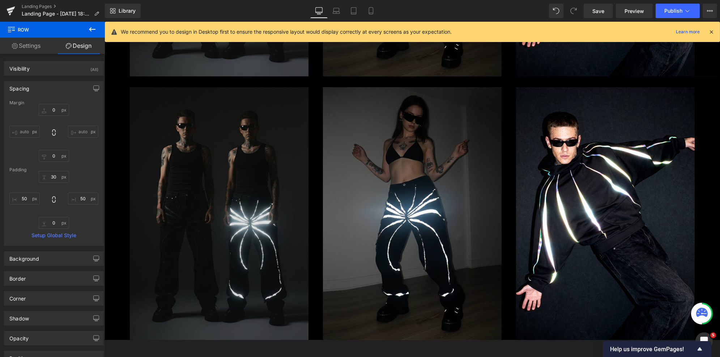
click at [254, 219] on img at bounding box center [218, 213] width 193 height 253
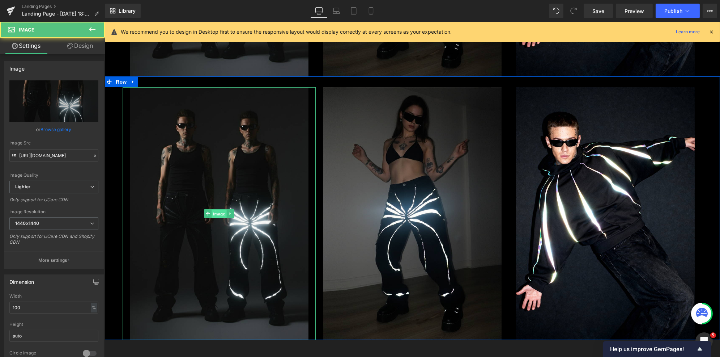
click at [214, 212] on span "Image" at bounding box center [218, 214] width 15 height 9
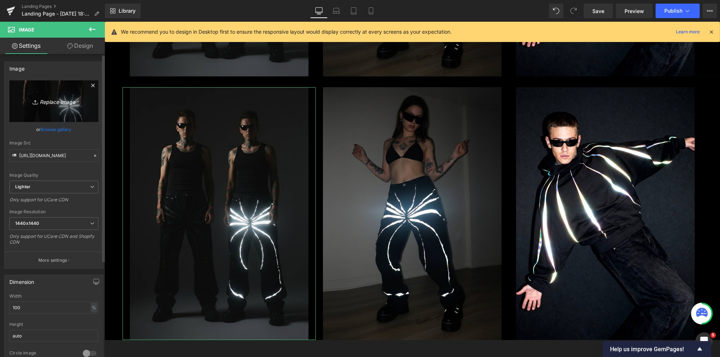
click at [54, 90] on link "Replace Image" at bounding box center [53, 101] width 89 height 42
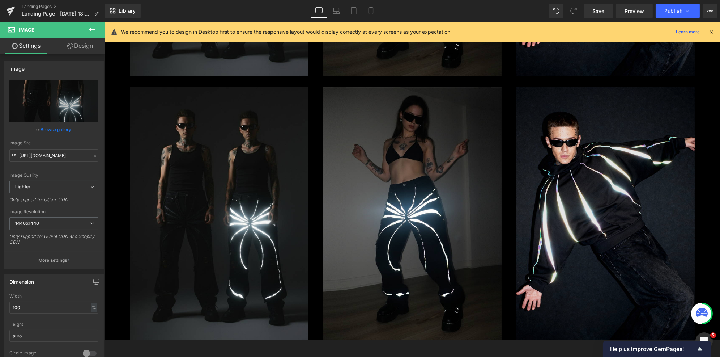
type input "C:\fakepath\Artboard 2.png"
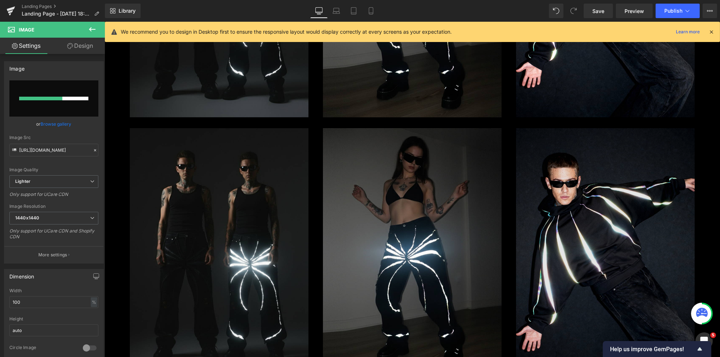
scroll to position [195, 0]
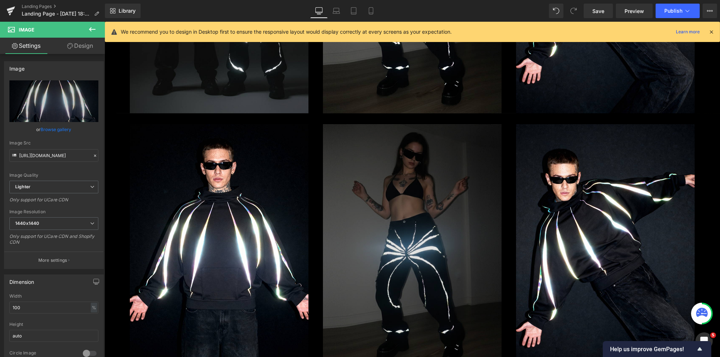
type input "[URL][DOMAIN_NAME]"
click at [411, 240] on img at bounding box center [412, 250] width 193 height 253
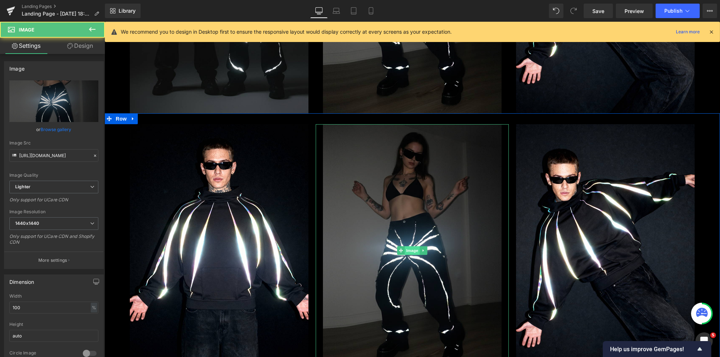
click at [412, 249] on span "Image" at bounding box center [412, 250] width 15 height 9
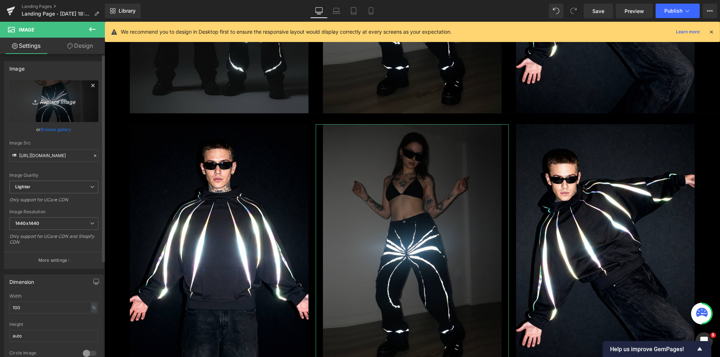
click at [45, 96] on link "Replace Image" at bounding box center [53, 101] width 89 height 42
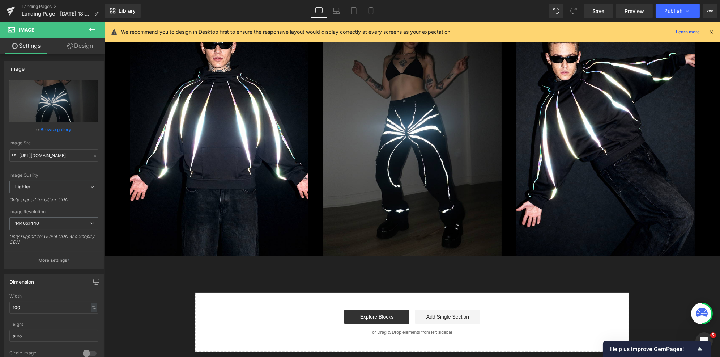
scroll to position [331, 0]
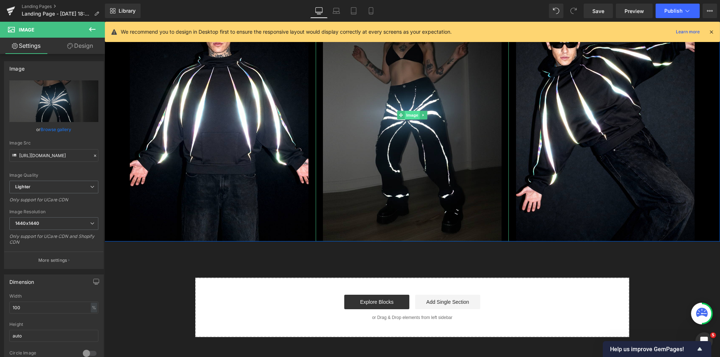
click at [411, 114] on span "Image" at bounding box center [412, 115] width 15 height 9
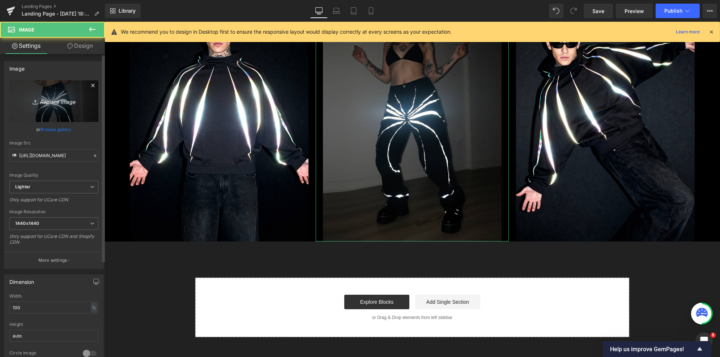
click at [64, 102] on icon "Replace Image" at bounding box center [54, 101] width 58 height 9
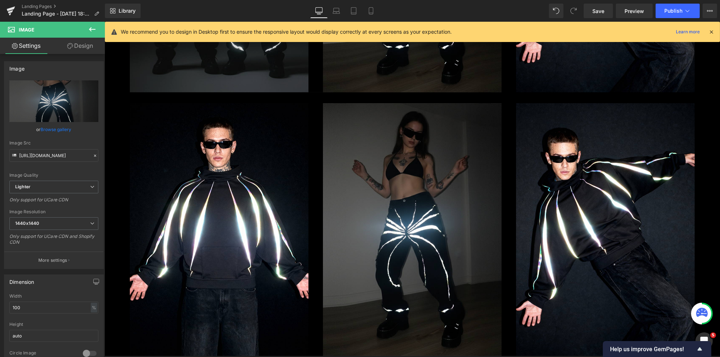
scroll to position [248, 0]
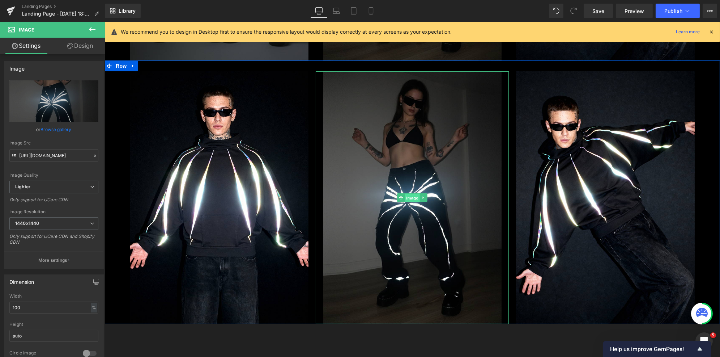
click at [413, 196] on span "Image" at bounding box center [412, 198] width 15 height 9
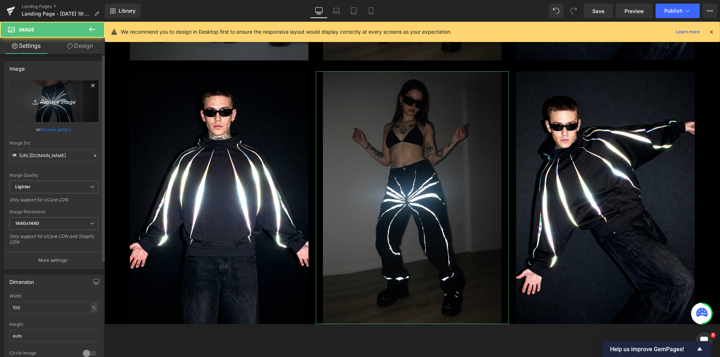
click at [60, 110] on link "Replace Image" at bounding box center [53, 101] width 89 height 42
type input "C:\fakepath\Artboard 11.png"
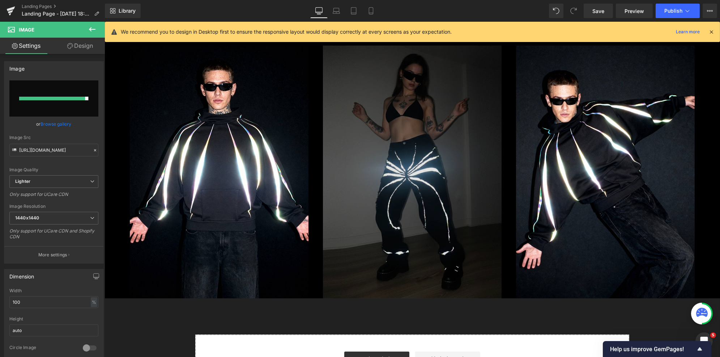
scroll to position [272, 0]
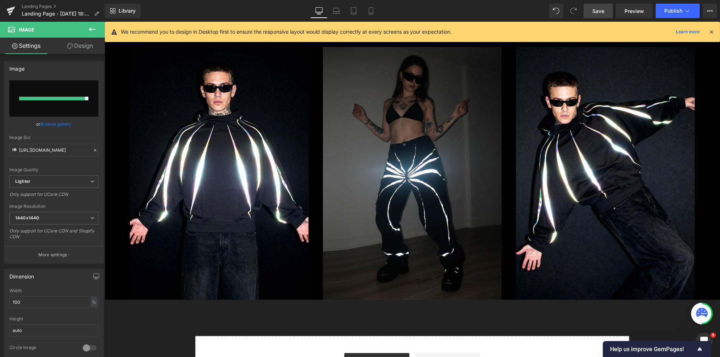
click at [597, 8] on span "Save" at bounding box center [599, 11] width 12 height 8
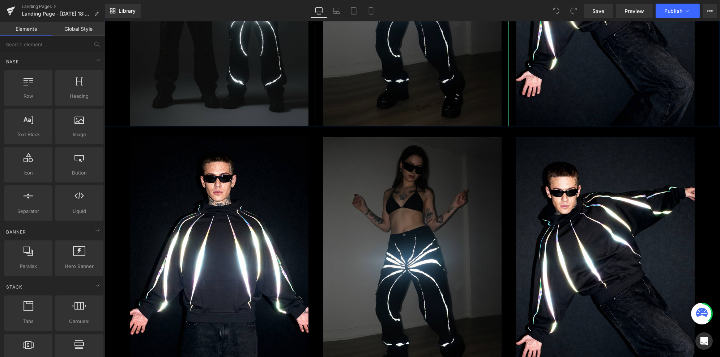
scroll to position [242, 0]
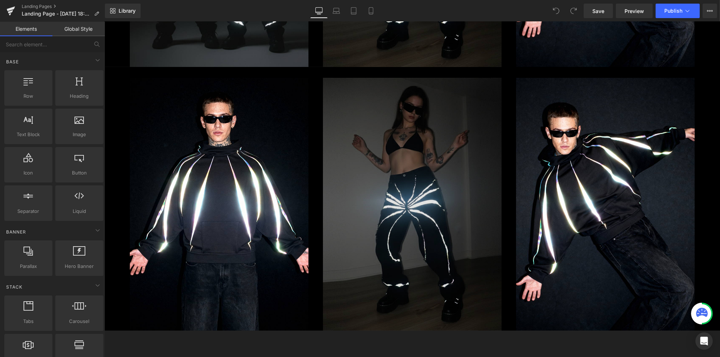
click at [416, 194] on img at bounding box center [412, 204] width 193 height 253
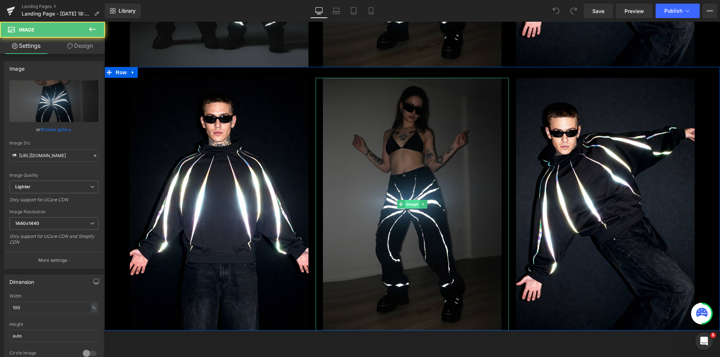
scroll to position [0, 0]
click at [411, 204] on span "Image" at bounding box center [412, 204] width 15 height 9
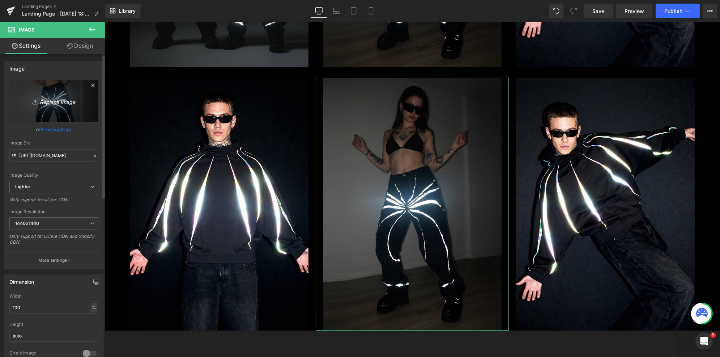
click at [69, 92] on link "Replace Image" at bounding box center [53, 101] width 89 height 42
type input "C:\fakepath\Artboard 11.png"
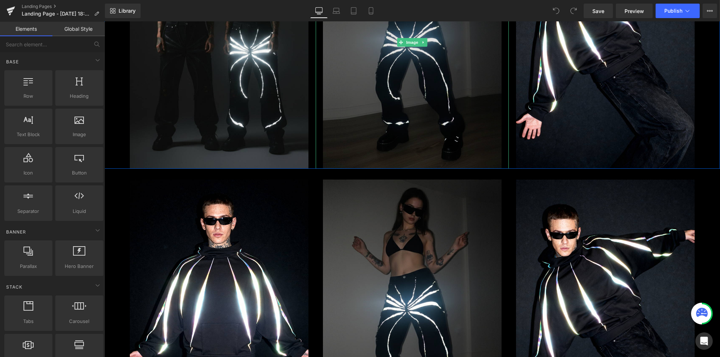
scroll to position [199, 0]
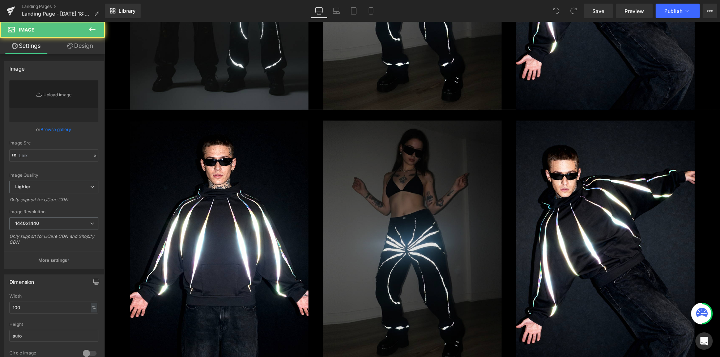
click at [408, 230] on img at bounding box center [412, 246] width 193 height 253
type input "[URL][DOMAIN_NAME]"
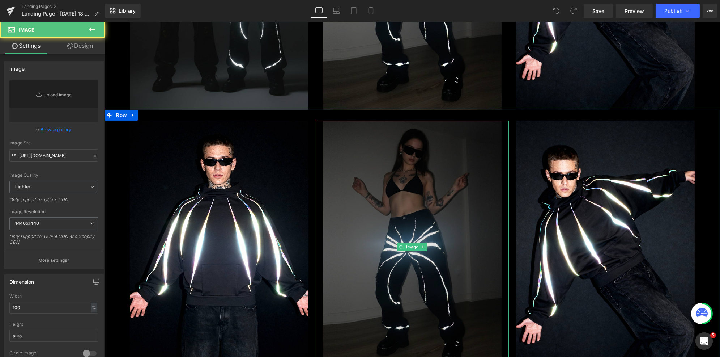
scroll to position [0, 0]
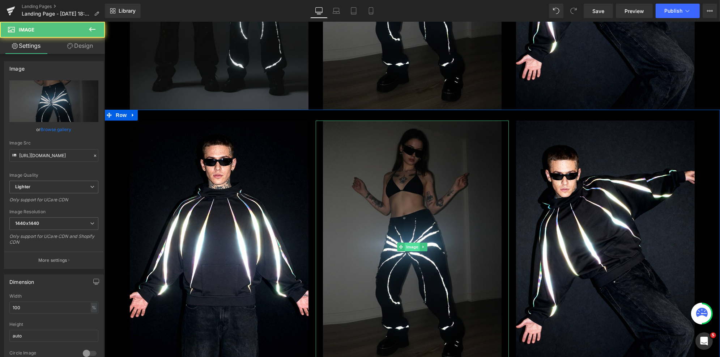
click at [409, 243] on span "Image" at bounding box center [412, 246] width 15 height 9
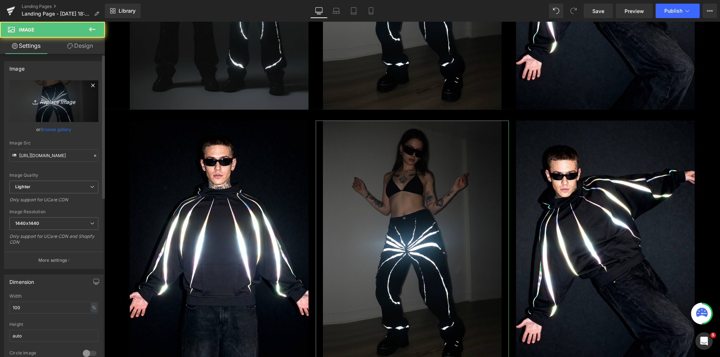
click at [81, 101] on icon "Replace Image" at bounding box center [54, 101] width 58 height 9
type input "C:\fakepath\Artboard 9.png"
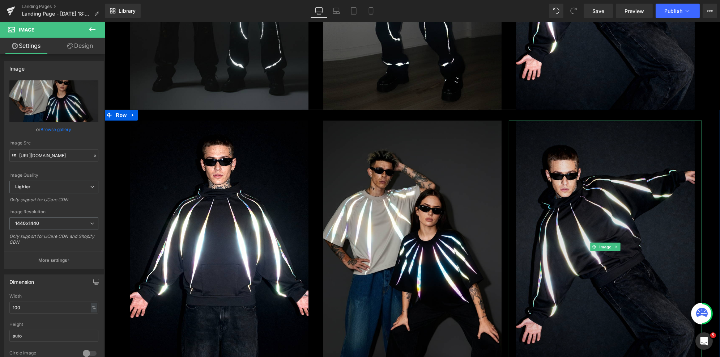
type input "https://ucarecdn.com/79c95e33-a754-4b85-acca-5090d15b94ac/-/format/auto/-/previ…"
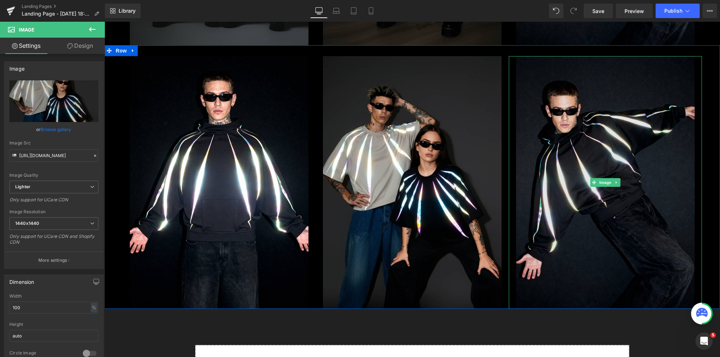
scroll to position [274, 0]
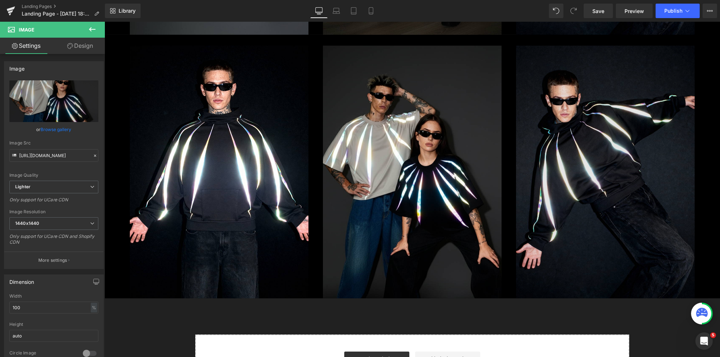
click at [605, 158] on img at bounding box center [605, 172] width 193 height 253
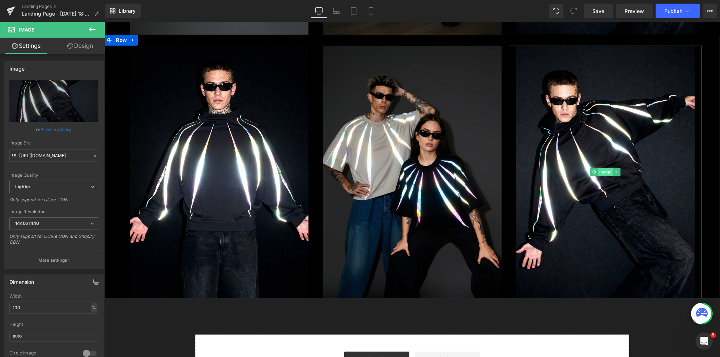
click at [603, 170] on span "Image" at bounding box center [605, 172] width 15 height 9
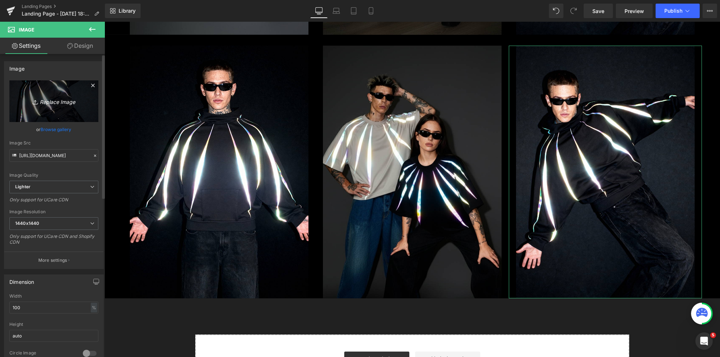
click at [39, 93] on link "Replace Image" at bounding box center [53, 101] width 89 height 42
type input "C:\fakepath\Artboard 11.png"
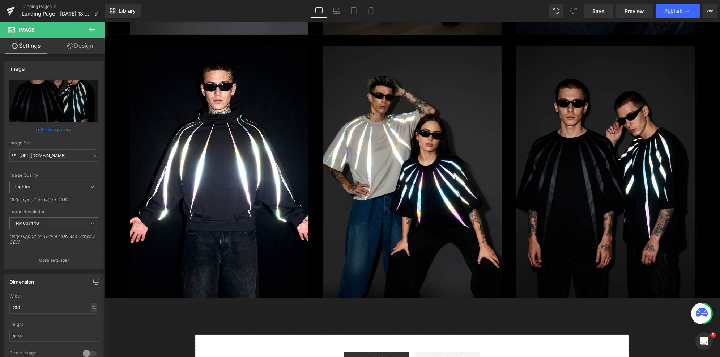
type input "https://ucarecdn.com/9c5c8cb9-5446-4f7d-9617-0b2a572d3293/-/format/auto/-/previ…"
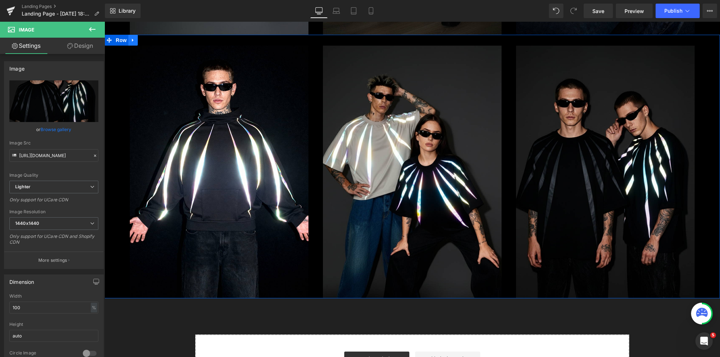
click at [135, 42] on icon at bounding box center [132, 40] width 5 height 5
click at [140, 42] on icon at bounding box center [142, 40] width 5 height 5
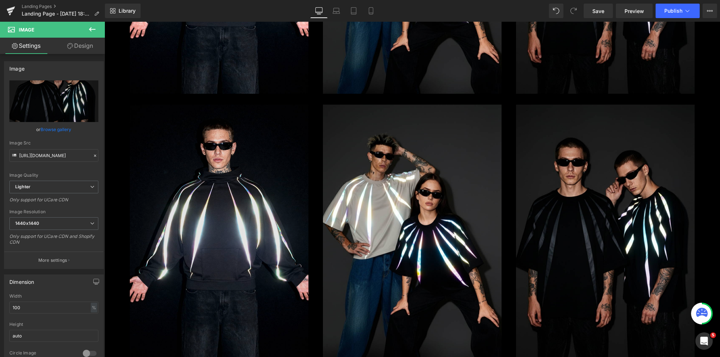
scroll to position [479, 0]
click at [225, 235] on div "Image" at bounding box center [218, 230] width 193 height 253
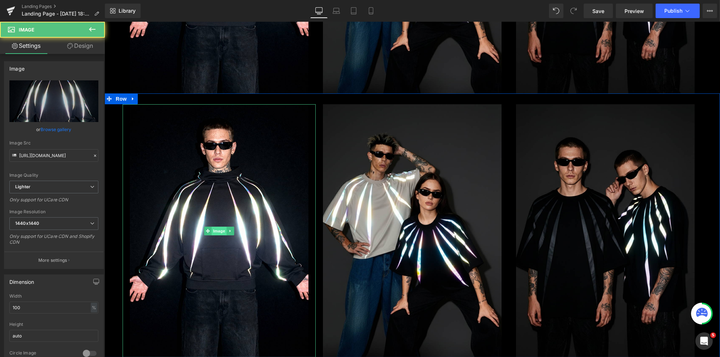
click at [219, 232] on span "Image" at bounding box center [218, 231] width 15 height 9
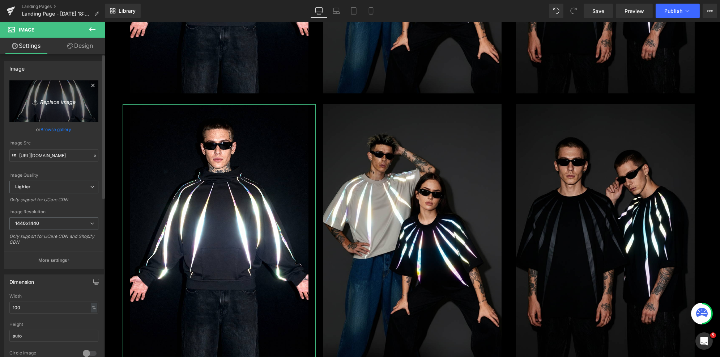
click at [63, 101] on icon "Replace Image" at bounding box center [54, 101] width 58 height 9
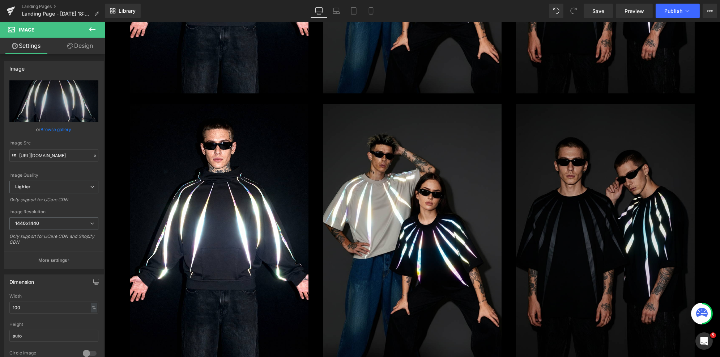
type input "C:\fakepath\Artboard 7.png"
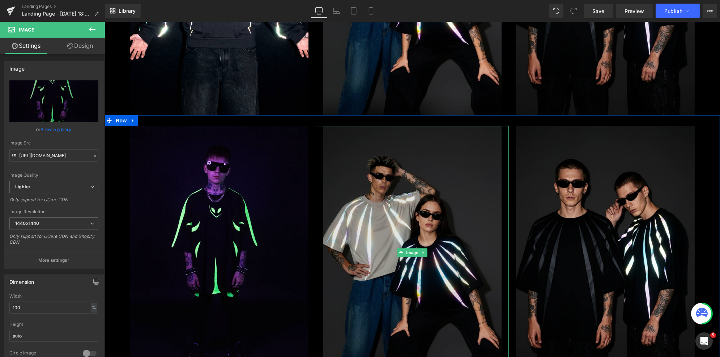
scroll to position [460, 0]
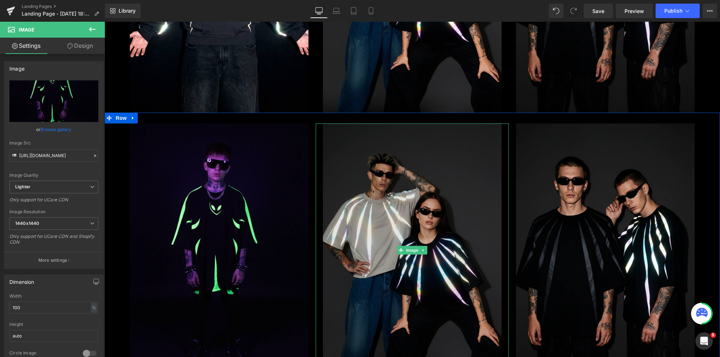
type input "https://ucarecdn.com/9ac7ed94-5189-4782-8a45-0bcfa8354ba5/-/format/auto/-/previ…"
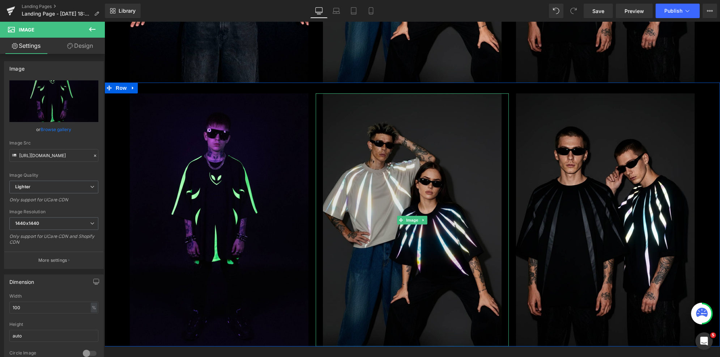
scroll to position [490, 0]
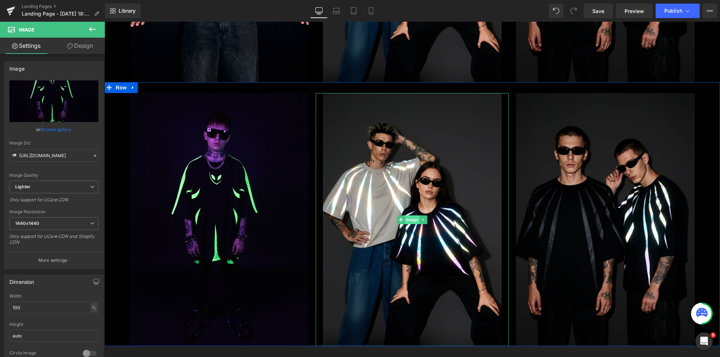
click at [411, 223] on span "Image" at bounding box center [412, 219] width 15 height 9
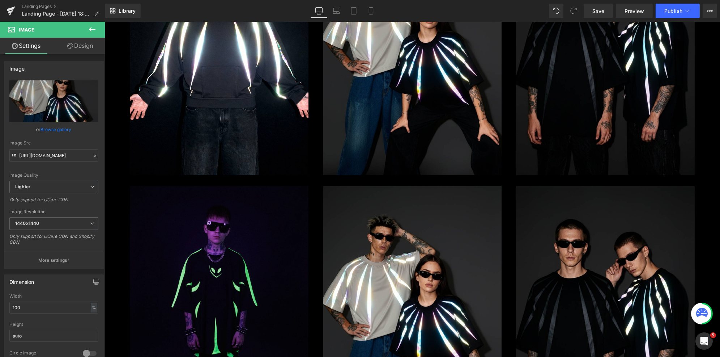
scroll to position [428, 0]
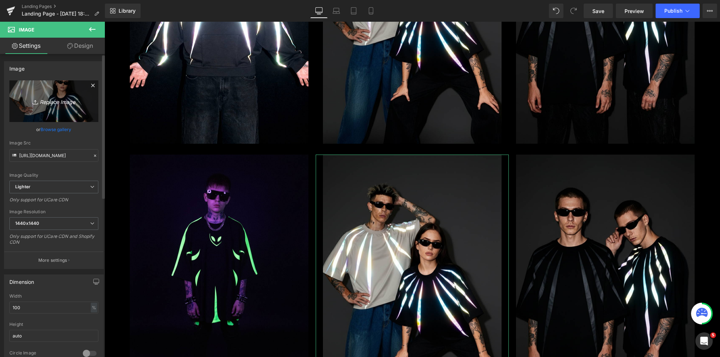
click at [46, 98] on icon "Replace Image" at bounding box center [54, 101] width 58 height 9
type input "C:\fakepath\Artboard 8.png"
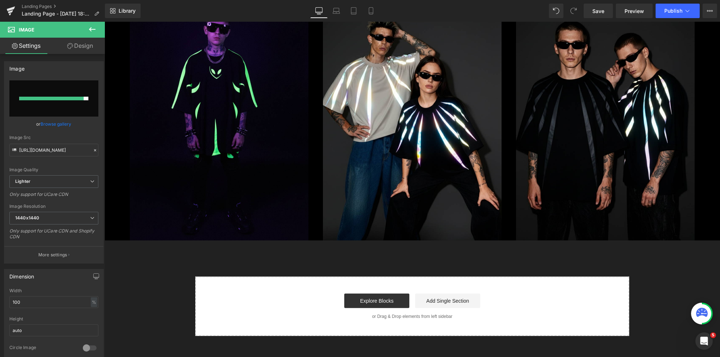
scroll to position [598, 0]
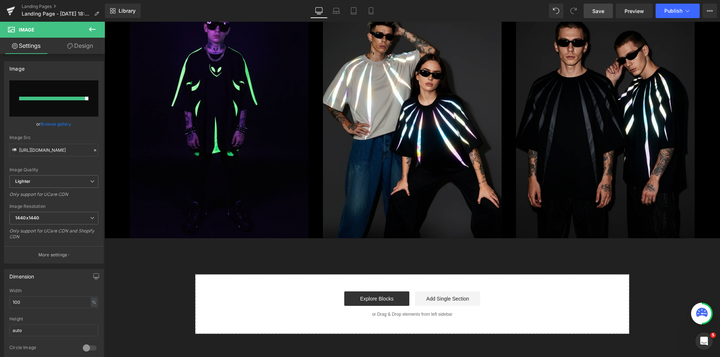
click at [603, 12] on span "Save" at bounding box center [599, 11] width 12 height 8
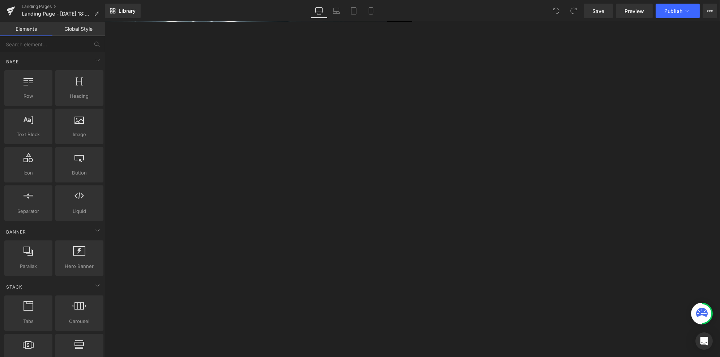
scroll to position [488, 0]
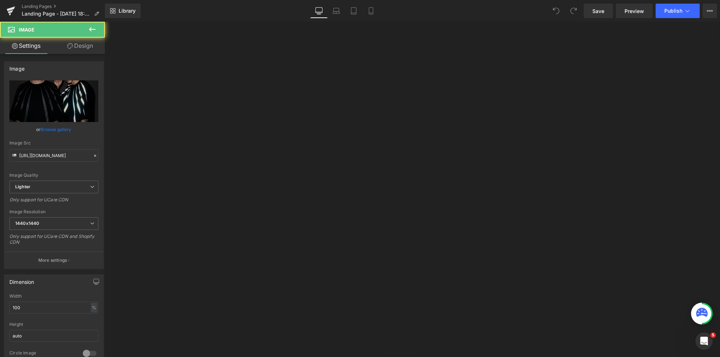
scroll to position [0, 0]
click at [104, 22] on span "Image" at bounding box center [104, 22] width 0 height 0
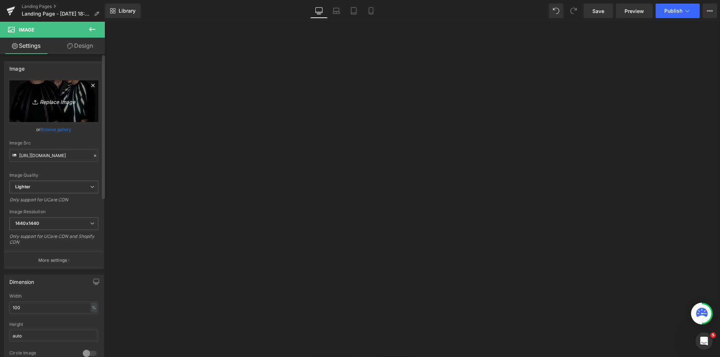
click at [78, 99] on icon "Replace Image" at bounding box center [54, 101] width 58 height 9
type input "C:\fakepath\holo-aien-hoodie.png"
type input "https://ucarecdn.com/d526f3e9-a737-4850-9a46-355f4b5ad8dc/-/format/auto/-/previ…"
click at [104, 22] on span "Image" at bounding box center [104, 22] width 0 height 0
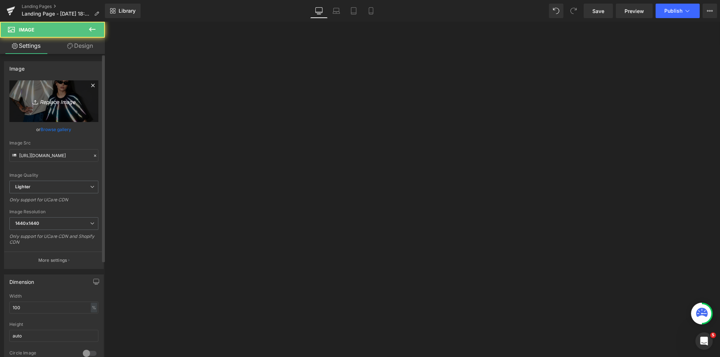
click at [70, 100] on icon "Replace Image" at bounding box center [54, 101] width 58 height 9
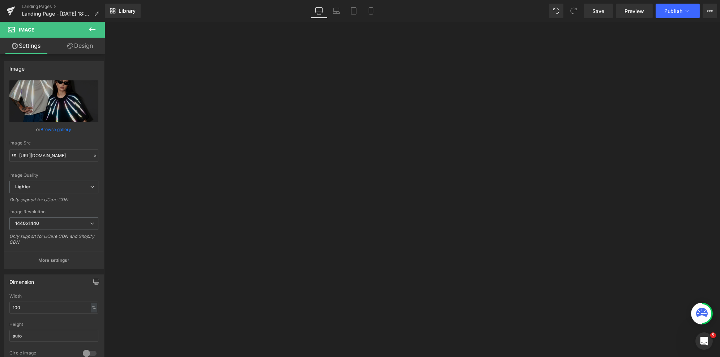
type input "C:\fakepath\Artboard 8.png"
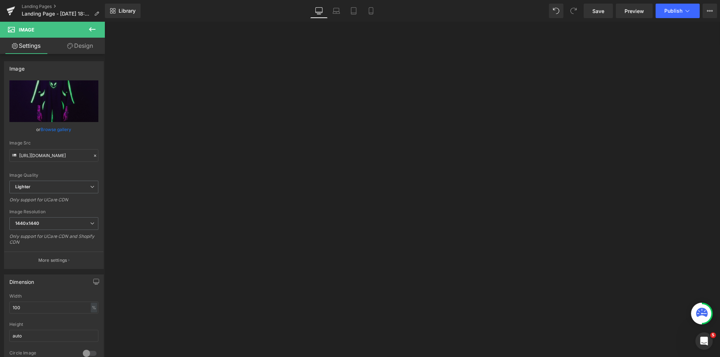
type input "https://ucarecdn.com/7f205f28-b52e-40db-b458-5c4ddd022484/-/format/auto/-/previ…"
click at [104, 22] on icon at bounding box center [104, 22] width 0 height 0
click at [104, 22] on span "Image" at bounding box center [104, 22] width 0 height 0
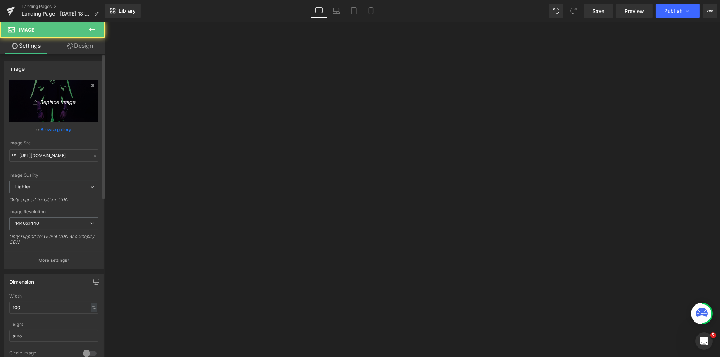
click at [70, 105] on icon "Replace Image" at bounding box center [54, 101] width 58 height 9
type input "C:\fakepath\Artboard 2.png"
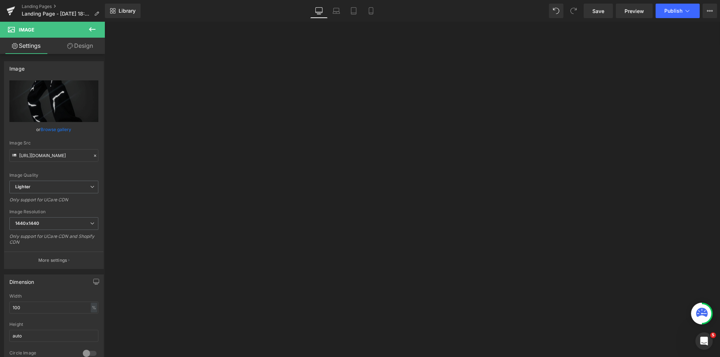
type input "https://ucarecdn.com/6a1fd15a-18b4-4667-bbc3-c8a026e05c7f/-/format/auto/-/previ…"
click at [104, 22] on span "Image" at bounding box center [104, 22] width 0 height 0
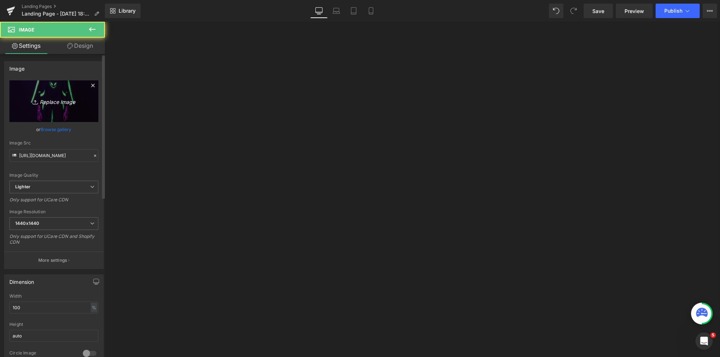
click at [63, 92] on link "Replace Image" at bounding box center [53, 101] width 89 height 42
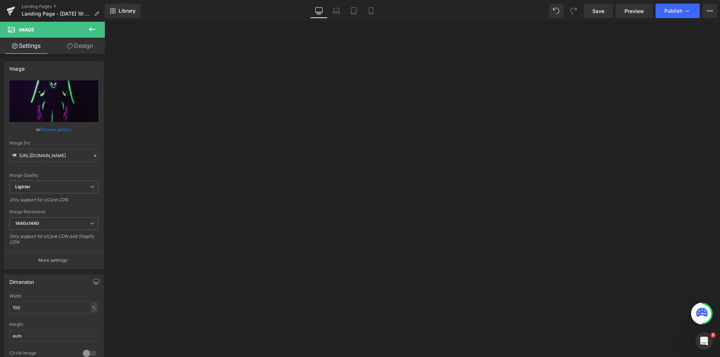
type input "C:\fakepath\Artboard 5.png"
type input "https://ucarecdn.com/8f0c408d-9b8f-4269-9c7b-de2ee59b8691/-/format/auto/-/previ…"
click at [104, 22] on span "Image" at bounding box center [104, 22] width 0 height 0
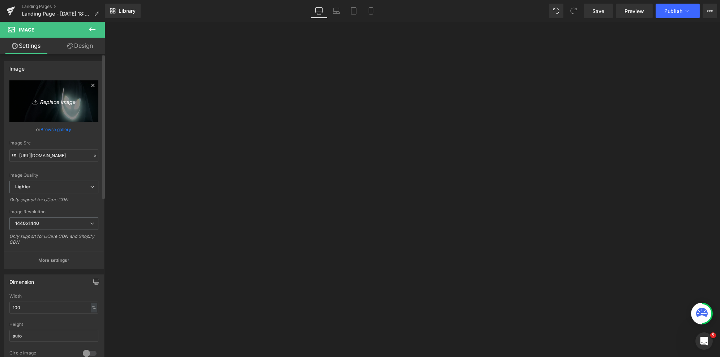
click at [57, 102] on icon "Replace Image" at bounding box center [54, 101] width 58 height 9
type input "C:\fakepath\Artboard 12.png"
type input "https://ucarecdn.com/af078750-e065-4ae1-b092-836cfd1e9e03/-/format/auto/-/previ…"
click at [104, 22] on span "Image" at bounding box center [104, 22] width 0 height 0
click at [74, 157] on input "https://ucarecdn.com/af078750-e065-4ae1-b092-836cfd1e9e03/-/format/auto/-/previ…" at bounding box center [53, 155] width 89 height 13
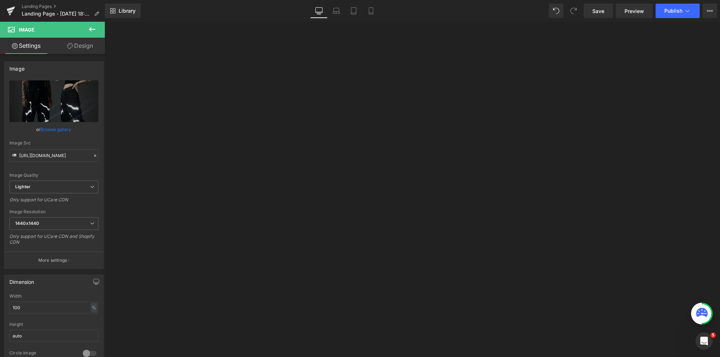
click at [104, 22] on span "Image" at bounding box center [104, 22] width 0 height 0
click at [52, 154] on input "https://ucarecdn.com/8f0c408d-9b8f-4269-9c7b-de2ee59b8691/-/format/auto/-/previ…" at bounding box center [53, 155] width 89 height 13
paste input "af078750-e065-4ae1-b092-836cfd1e9e03/-/format/auto/-/preview/1440x1440/-/qualit…"
type input "https://ucarecdn.com/af078750-e065-4ae1-b092-836cfd1e9e03/-/format/auto/-/previ…"
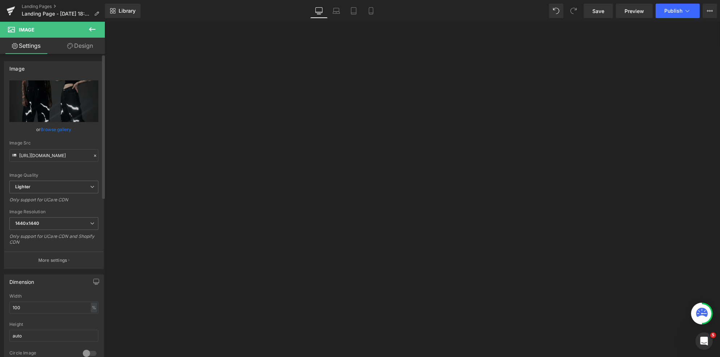
click at [70, 168] on div "Image Quality Lighter Lightest Lighter Lighter Lightest Only support for UCare …" at bounding box center [53, 130] width 89 height 100
click at [104, 22] on span "Image" at bounding box center [104, 22] width 0 height 0
click at [57, 107] on link "Replace Image" at bounding box center [53, 101] width 89 height 42
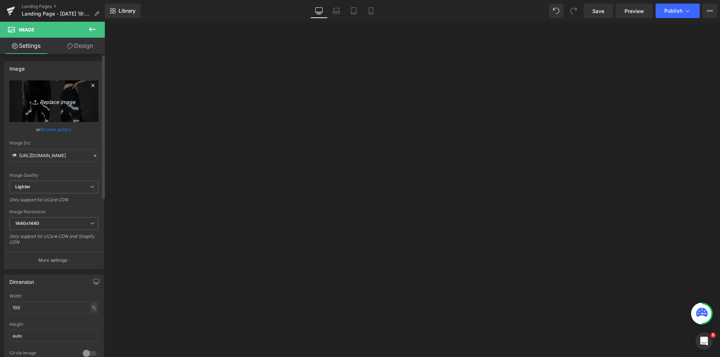
type input "C:\fakepath\full-glow-tee.png"
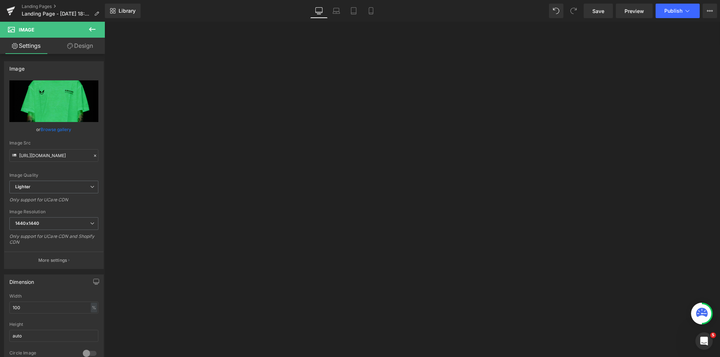
type input "https://ucarecdn.com/97eaf3af-6e59-434e-9122-9d635d9e02f4/-/format/auto/-/previ…"
click at [104, 22] on icon at bounding box center [104, 22] width 0 height 0
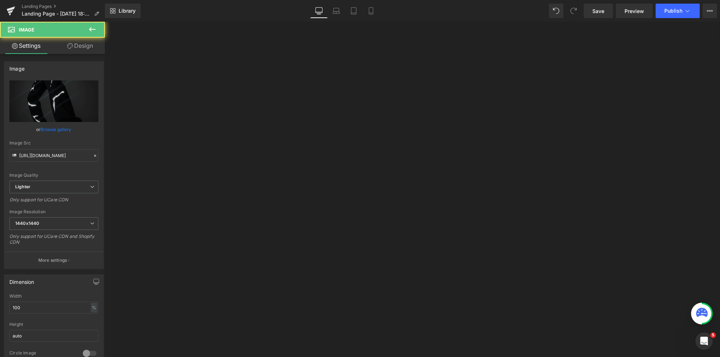
click at [104, 22] on span "Image" at bounding box center [104, 22] width 0 height 0
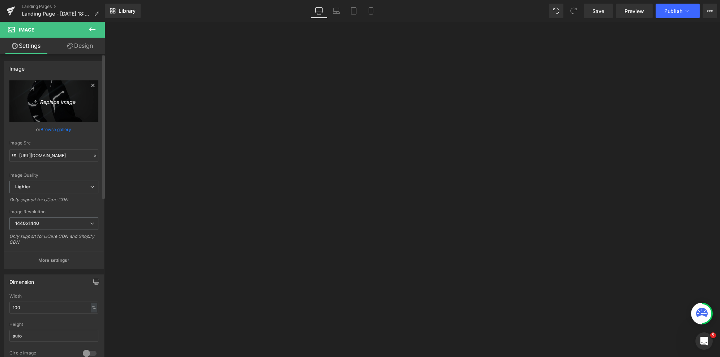
click at [56, 104] on icon "Replace Image" at bounding box center [54, 101] width 58 height 9
type input "C:\fakepath\Artboard 3.png"
type input "https://ucarecdn.com/00f9c3ef-f9c9-4b8e-bf7d-3d99f737afa0/-/format/auto/-/previ…"
click at [104, 22] on span "Image" at bounding box center [104, 22] width 0 height 0
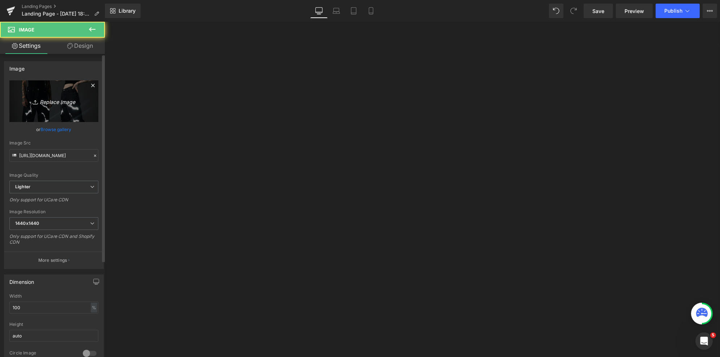
click at [76, 89] on link "Replace Image" at bounding box center [53, 101] width 89 height 42
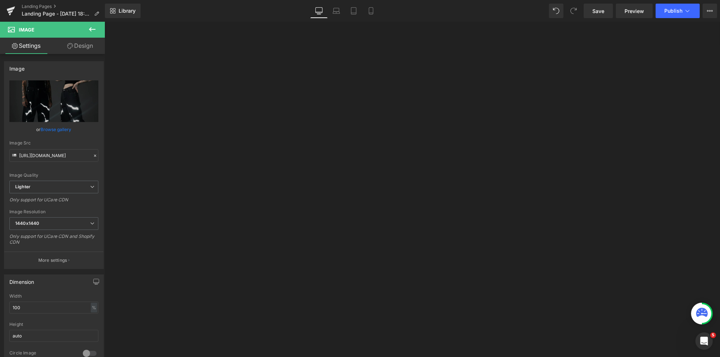
type input "C:\fakepath\crewneck2.png"
type input "https://ucarecdn.com/c02bf1e0-ea03-4615-8131-3e1835206394/-/format/auto/-/previ…"
click at [104, 22] on span "Image" at bounding box center [104, 22] width 0 height 0
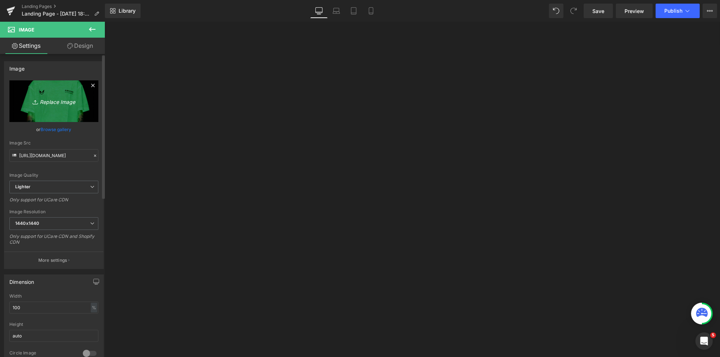
click at [26, 101] on icon "Replace Image" at bounding box center [54, 101] width 58 height 9
type input "C:\fakepath\Artboard 10.png"
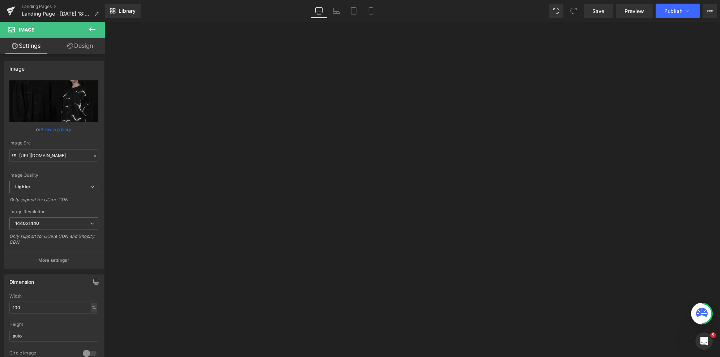
type input "https://ucarecdn.com/5a56bc6d-0ba6-457a-b927-977a1b9fa209/-/format/auto/-/previ…"
click at [600, 14] on span "Save" at bounding box center [599, 11] width 12 height 8
click at [374, 10] on icon at bounding box center [371, 10] width 7 height 7
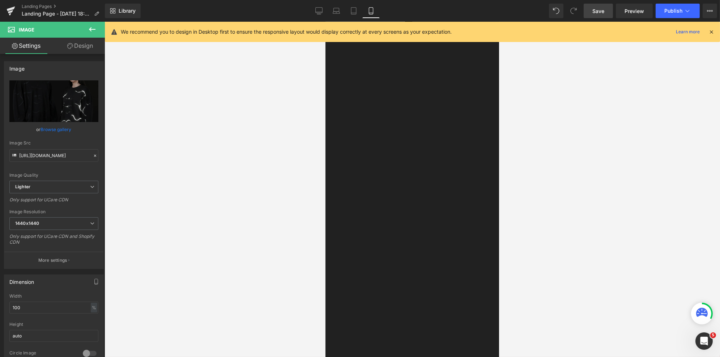
scroll to position [0, 0]
click at [670, 6] on button "Publish" at bounding box center [678, 11] width 44 height 14
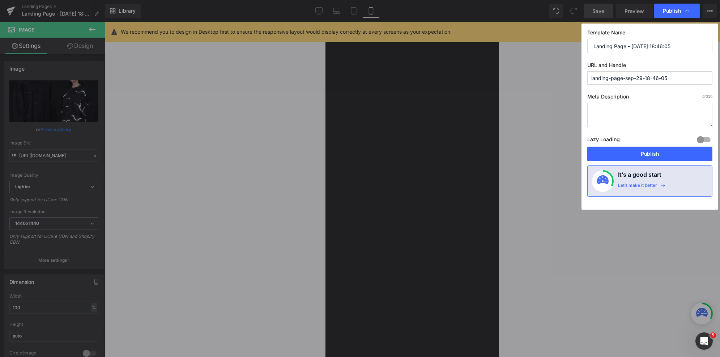
drag, startPoint x: 682, startPoint y: 48, endPoint x: 590, endPoint y: 43, distance: 92.0
click at [590, 43] on input "Landing Page - [DATE] 18:46:05" at bounding box center [650, 46] width 125 height 14
drag, startPoint x: 646, startPoint y: 45, endPoint x: 574, endPoint y: 45, distance: 72.0
click at [574, 45] on div "Publish Template Name lookbook-alienation URL and Handle landing-page-sep-29-18…" at bounding box center [360, 178] width 720 height 357
type input "lookbook-alienation"
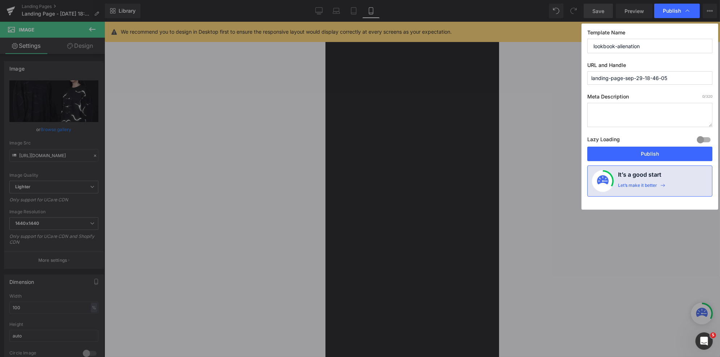
drag, startPoint x: 679, startPoint y: 78, endPoint x: 560, endPoint y: 78, distance: 119.0
click at [560, 78] on div "Publish Template Name lookbook-alienation URL and Handle landing-page-sep-29-18…" at bounding box center [360, 178] width 720 height 357
paste input "ookbook-alienation"
type input "lookbook-alienation"
click at [683, 171] on div "Let’s make it better" at bounding box center [681, 181] width 39 height 22
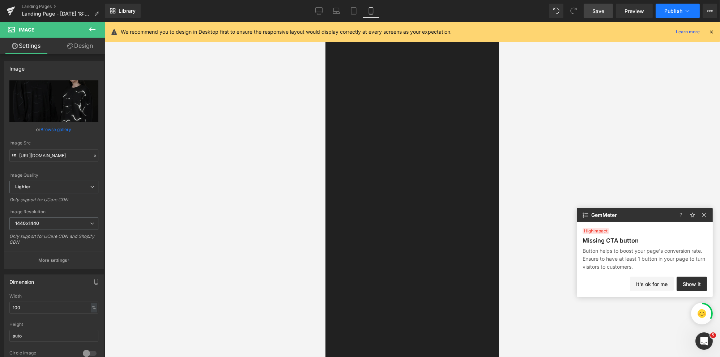
click at [674, 16] on button "Publish" at bounding box center [678, 11] width 44 height 14
type input "Landing Page - [DATE] 18:46:05"
type input "landing-page-sep-29-18-46-05"
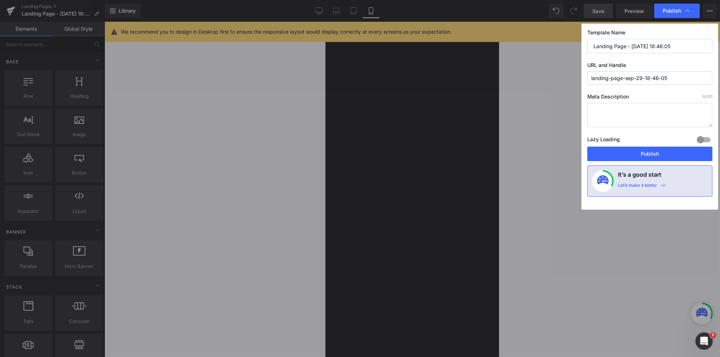
drag, startPoint x: 678, startPoint y: 45, endPoint x: 574, endPoint y: 45, distance: 104.2
click at [574, 45] on div "Publish Template Name Landing Page - Sep 29, 18:46:05 URL and Handle landing-pa…" at bounding box center [360, 178] width 720 height 357
paste input "lookbook-alienation"
type input "lookbook-alienation"
drag, startPoint x: 683, startPoint y: 79, endPoint x: 536, endPoint y: 74, distance: 147.7
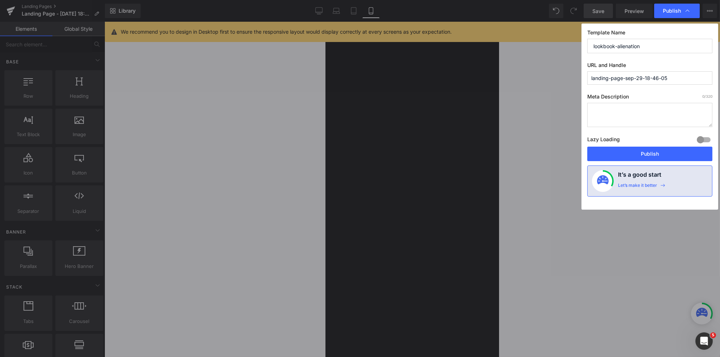
click at [536, 74] on div "Publish Template Name lookbook-alienation URL and Handle landing-page-sep-29-18…" at bounding box center [360, 178] width 720 height 357
paste input "ookbook-alienation"
type input "lookbook-alienation"
click at [659, 155] on button "Publish" at bounding box center [650, 154] width 125 height 14
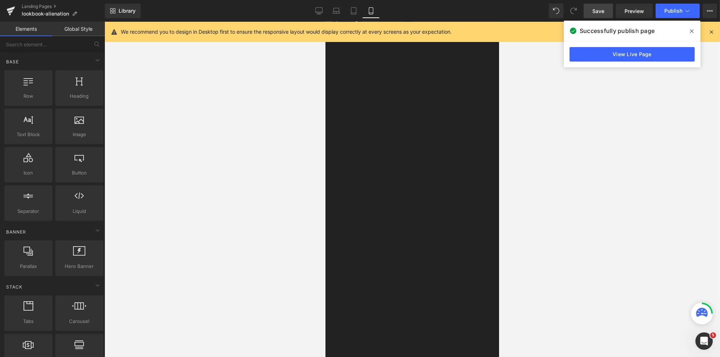
scroll to position [551, 0]
